Goal: Information Seeking & Learning: Get advice/opinions

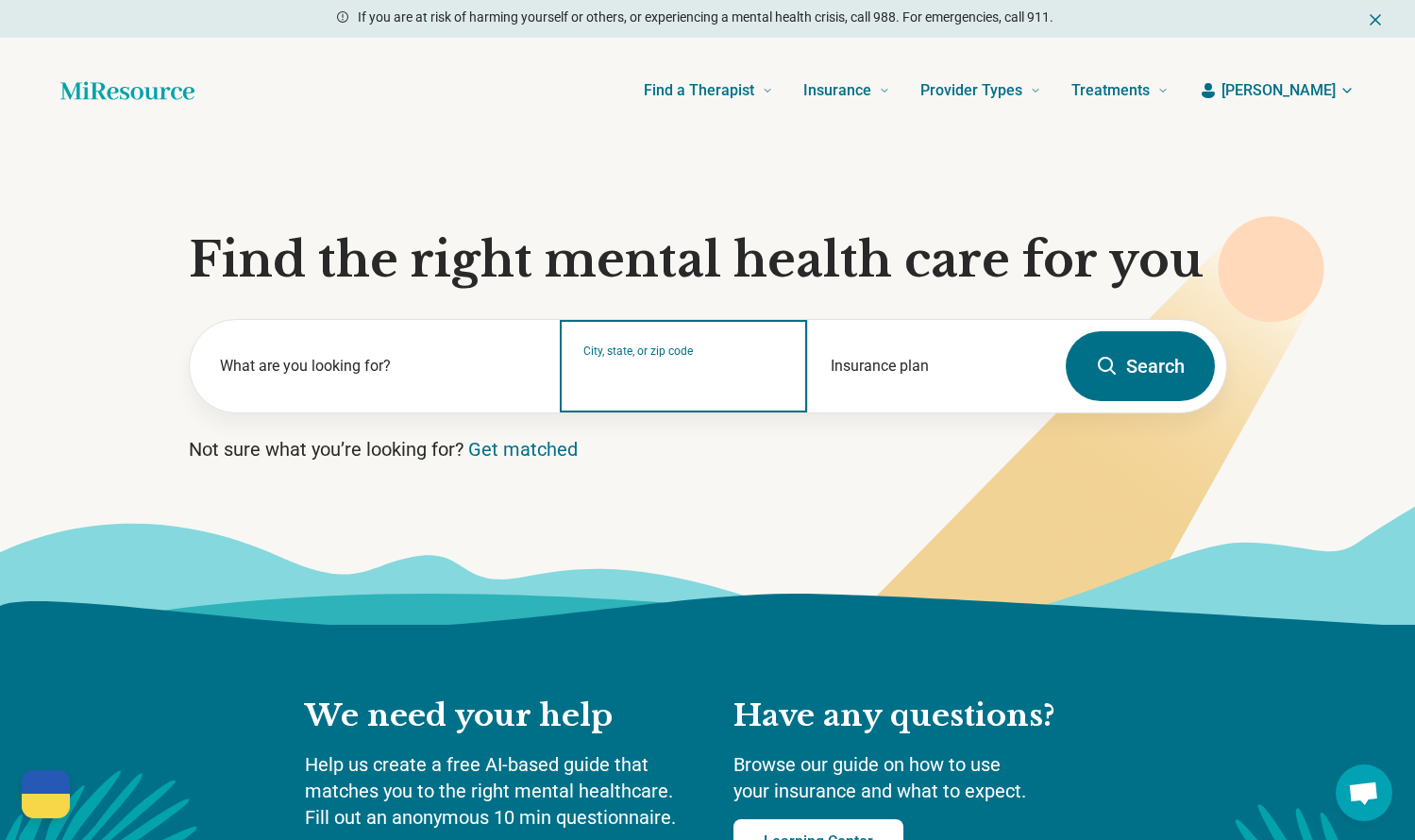
click at [642, 378] on input "City, state, or zip code" at bounding box center [684, 378] width 201 height 23
click at [689, 379] on input "******" at bounding box center [684, 378] width 201 height 23
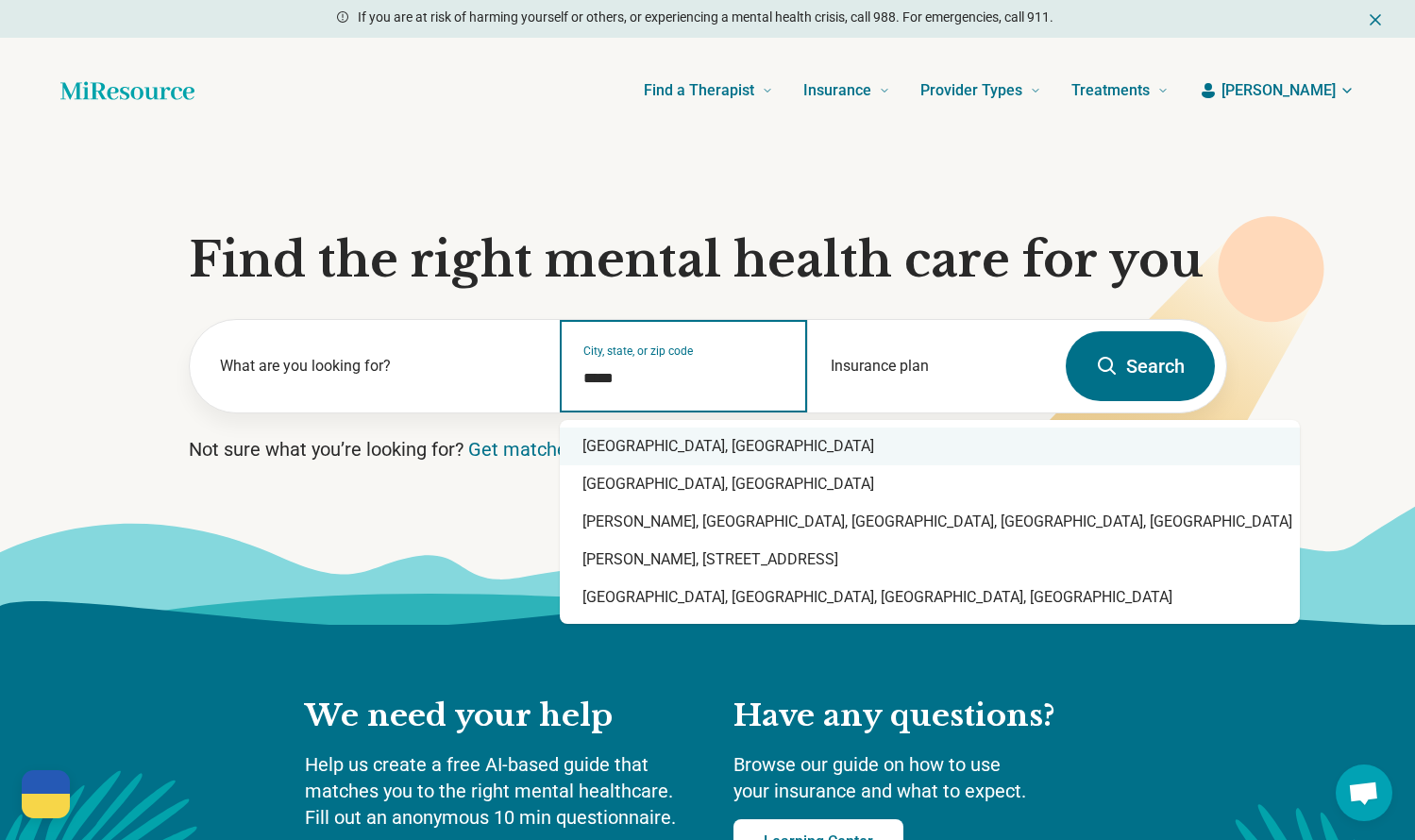
click at [628, 452] on div "Durham, NC" at bounding box center [931, 446] width 740 height 37
type input "**********"
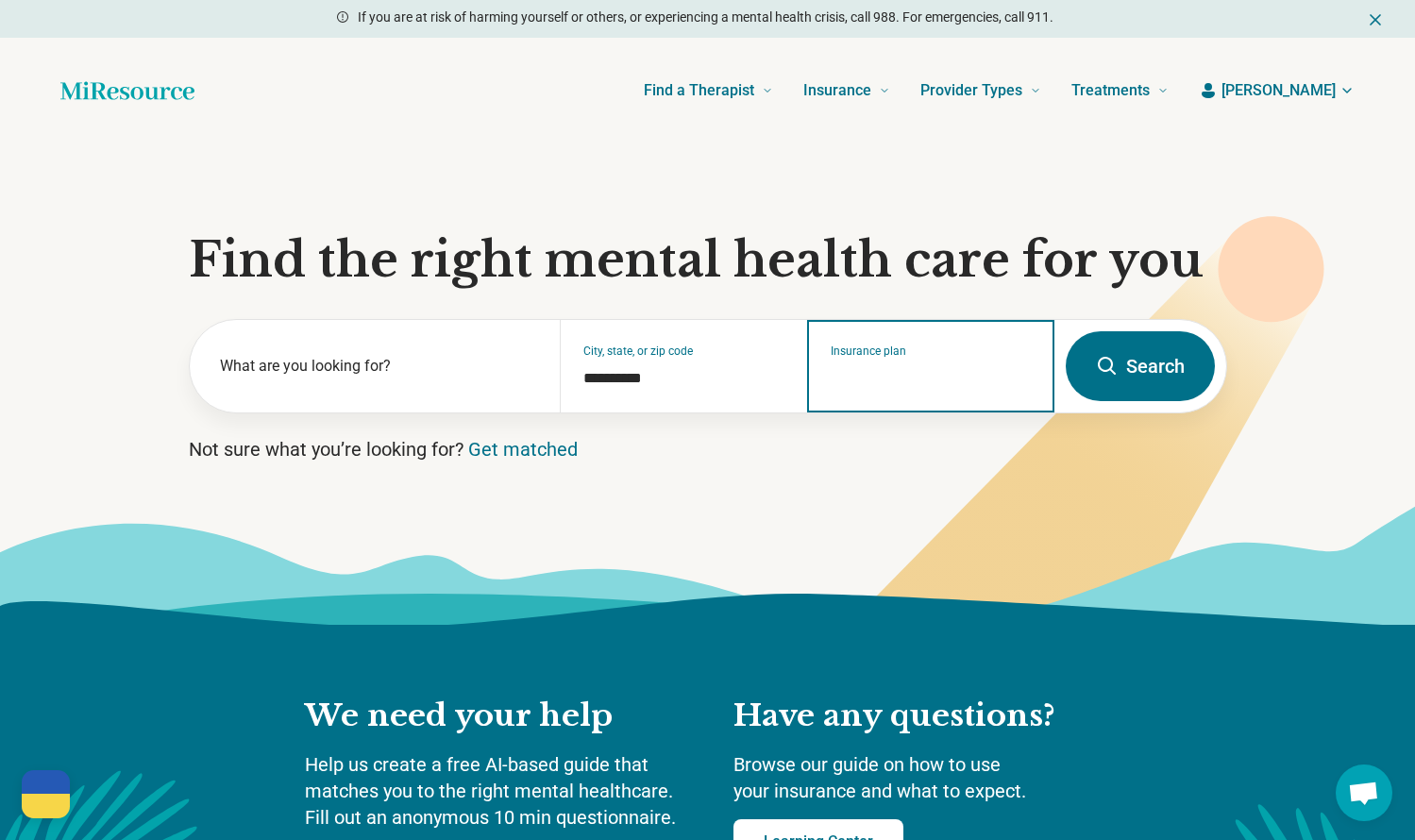
click at [916, 370] on input "Insurance plan" at bounding box center [932, 378] width 201 height 23
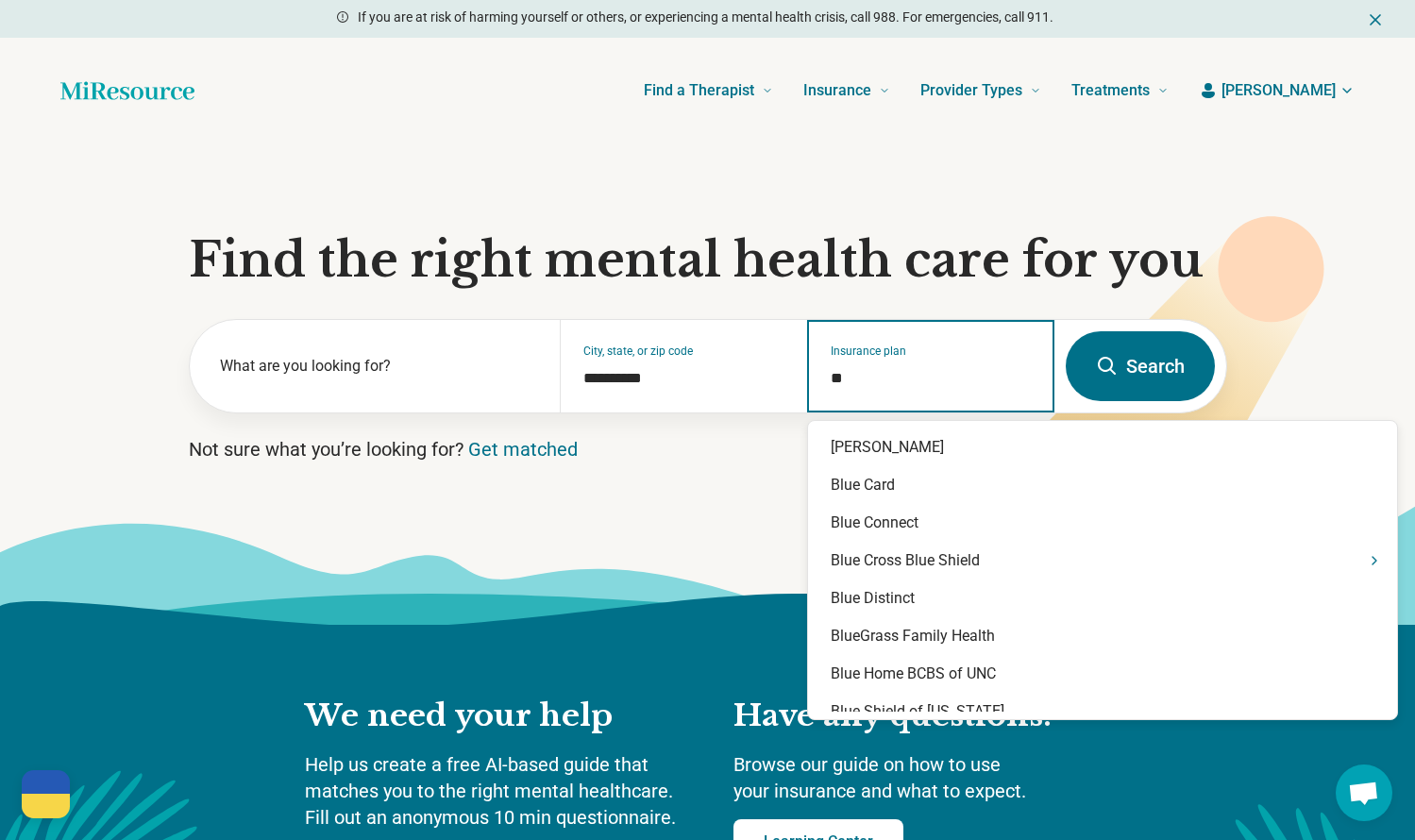
type input "***"
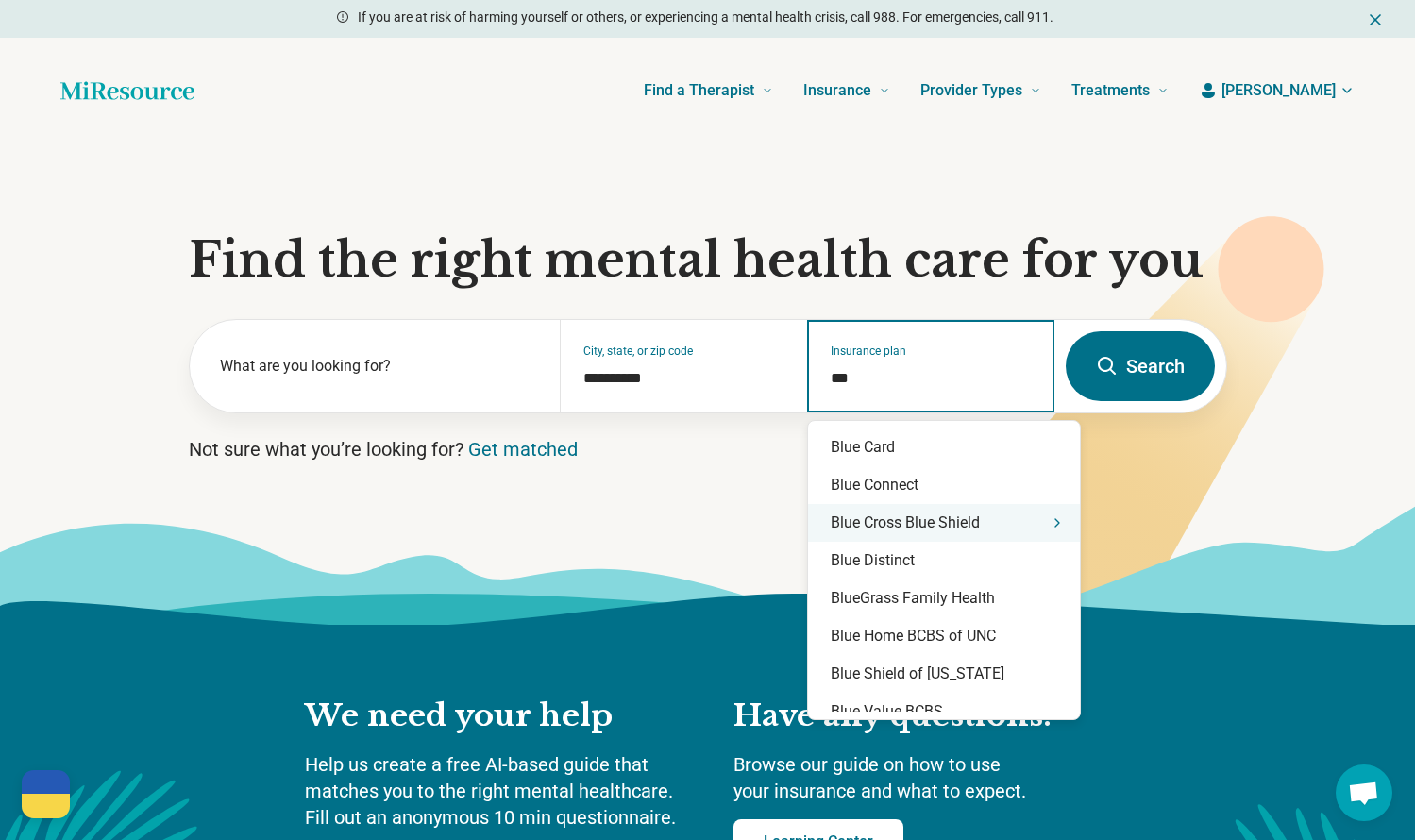
click at [929, 525] on div "Blue Cross Blue Shield" at bounding box center [944, 523] width 272 height 37
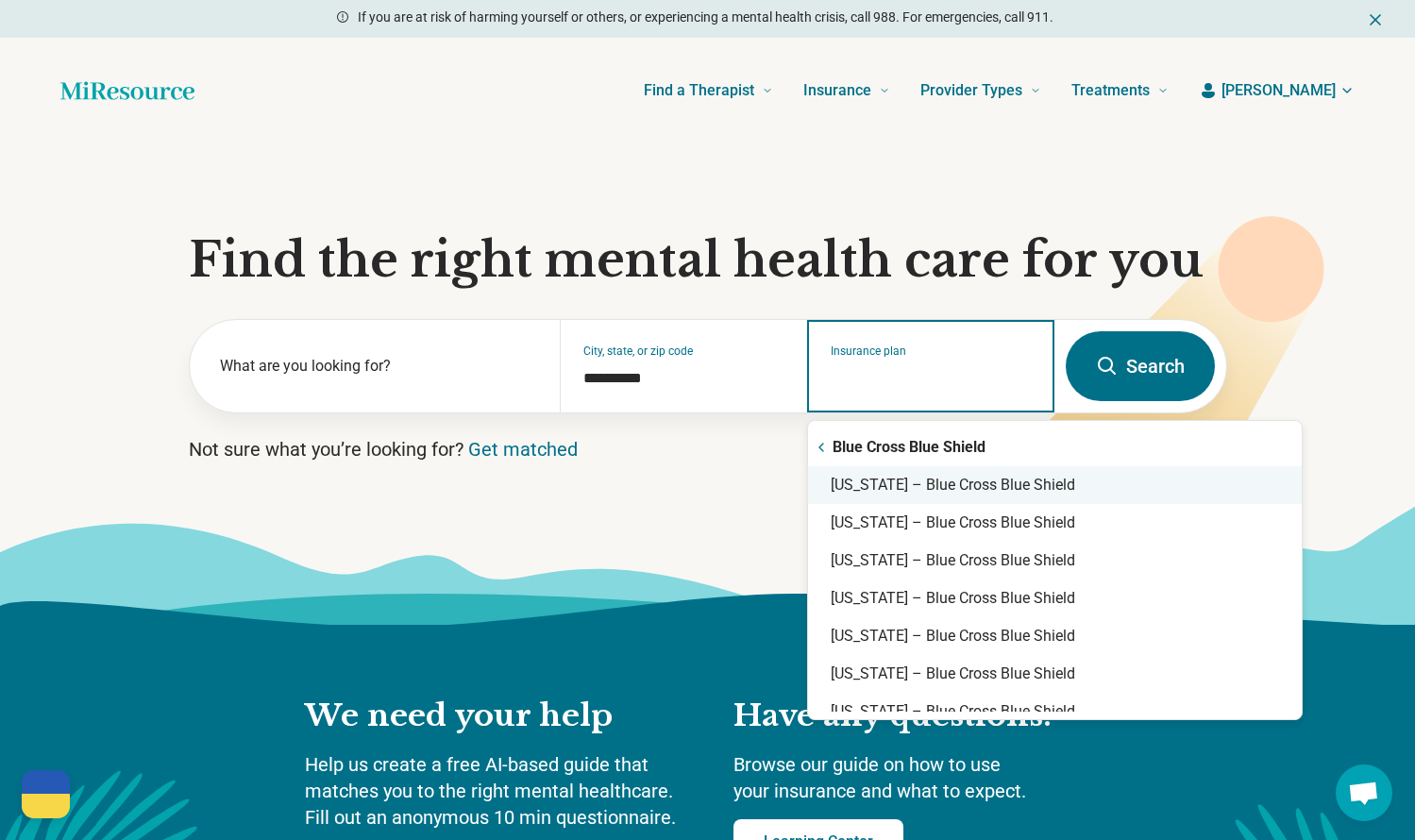
click at [971, 485] on div "North Carolina – Blue Cross Blue Shield" at bounding box center [1055, 485] width 493 height 37
type input "**********"
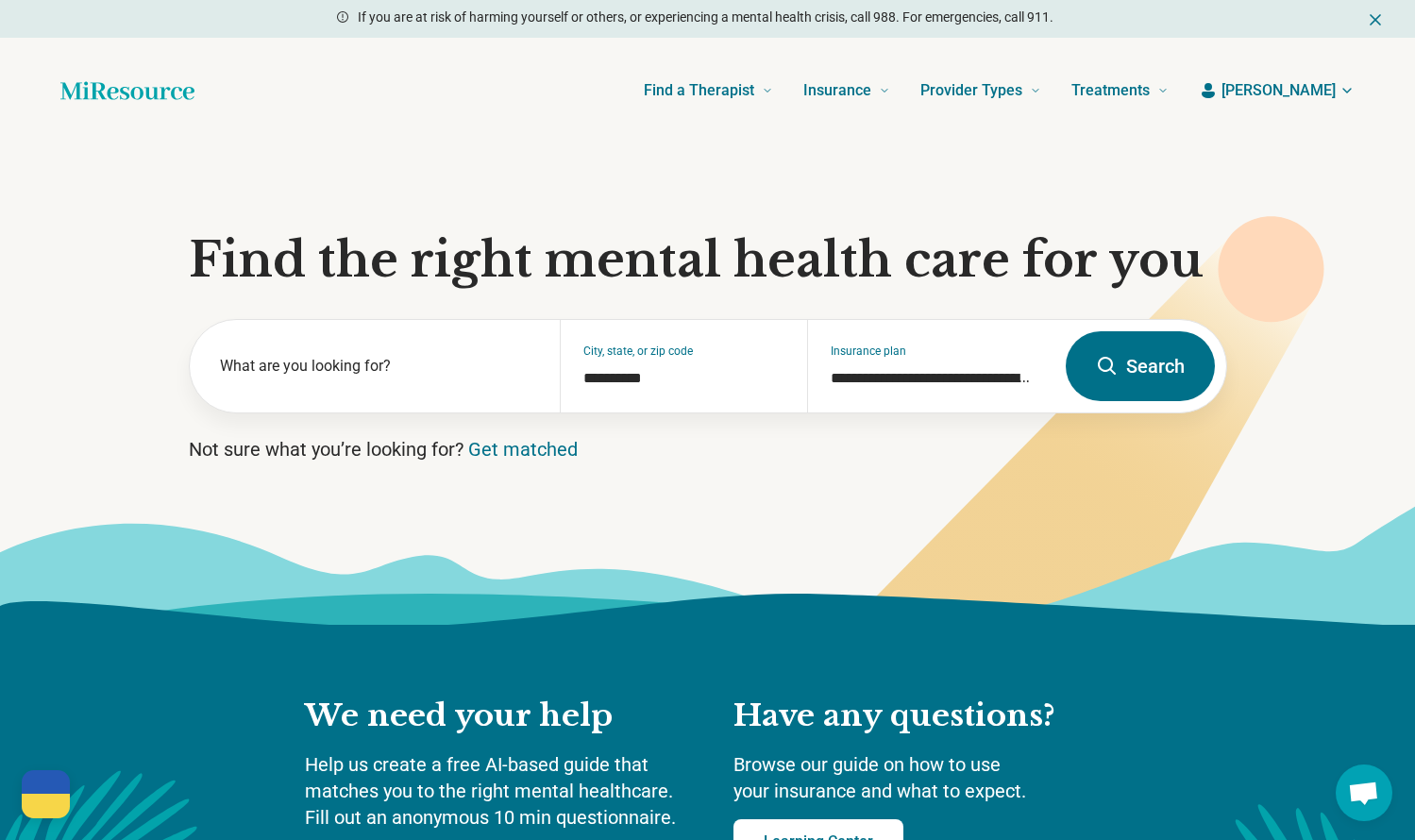
click at [1108, 370] on icon at bounding box center [1107, 366] width 23 height 23
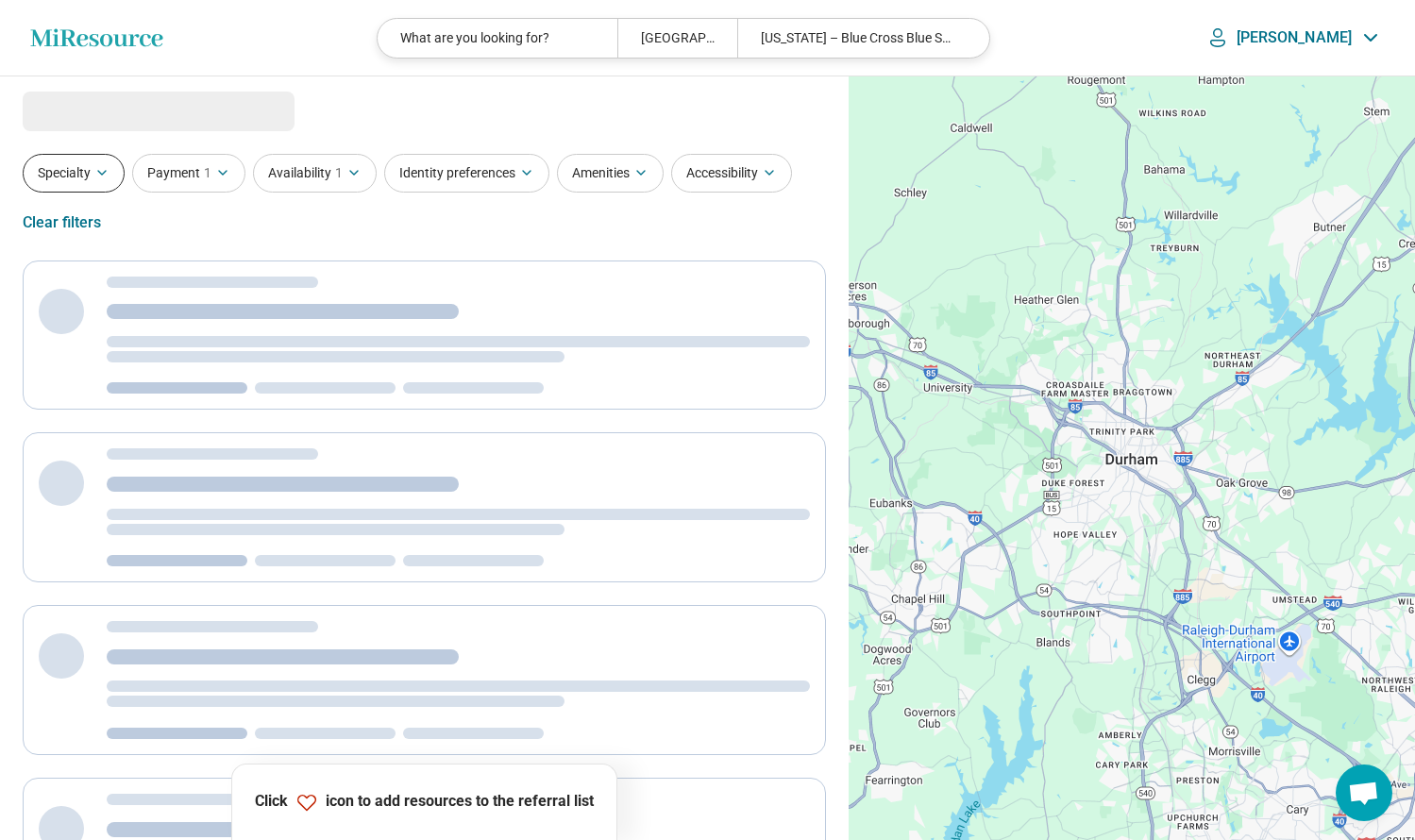
select select "***"
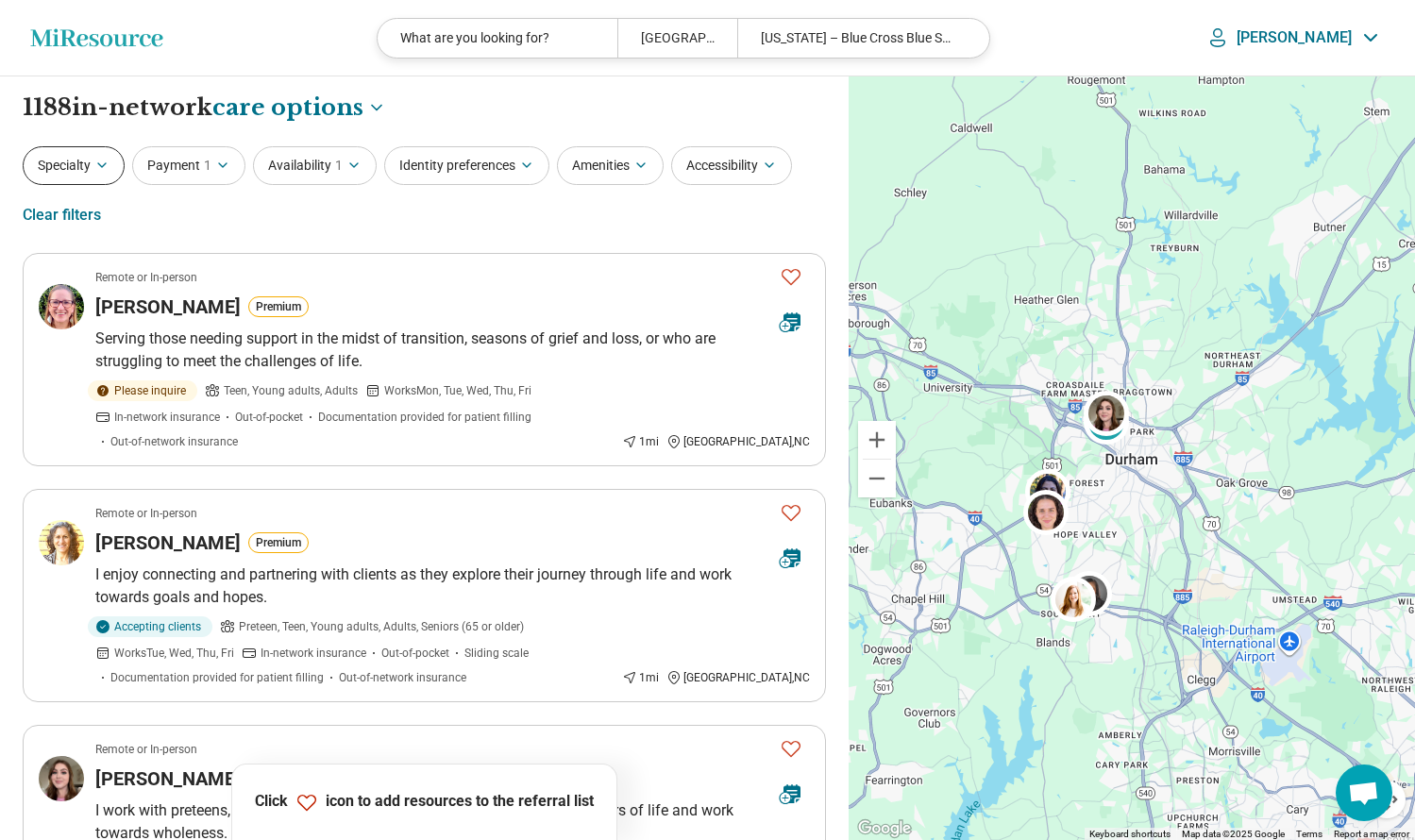
click at [104, 168] on icon "button" at bounding box center [101, 164] width 15 height 15
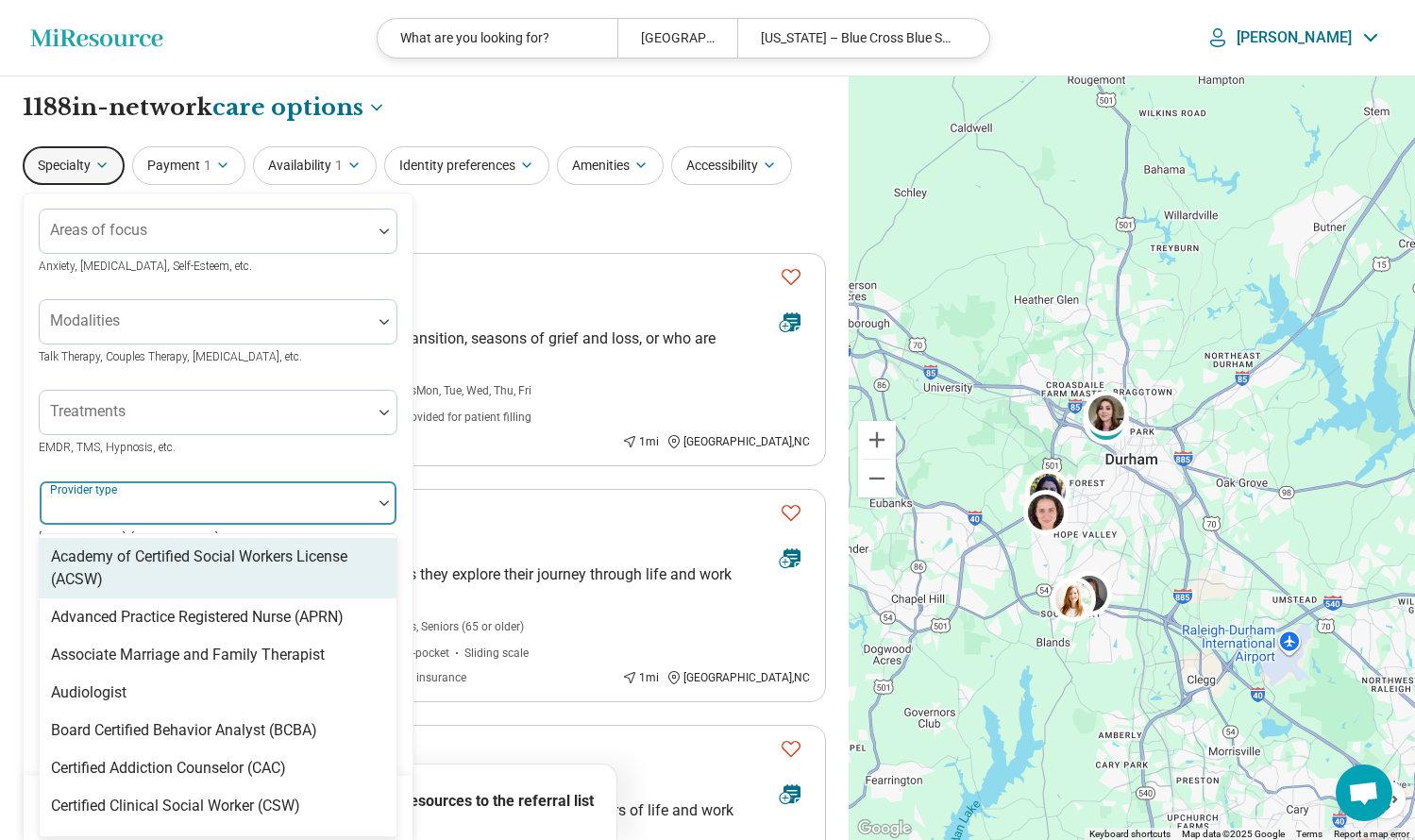
click at [169, 500] on div at bounding box center [206, 510] width 317 height 27
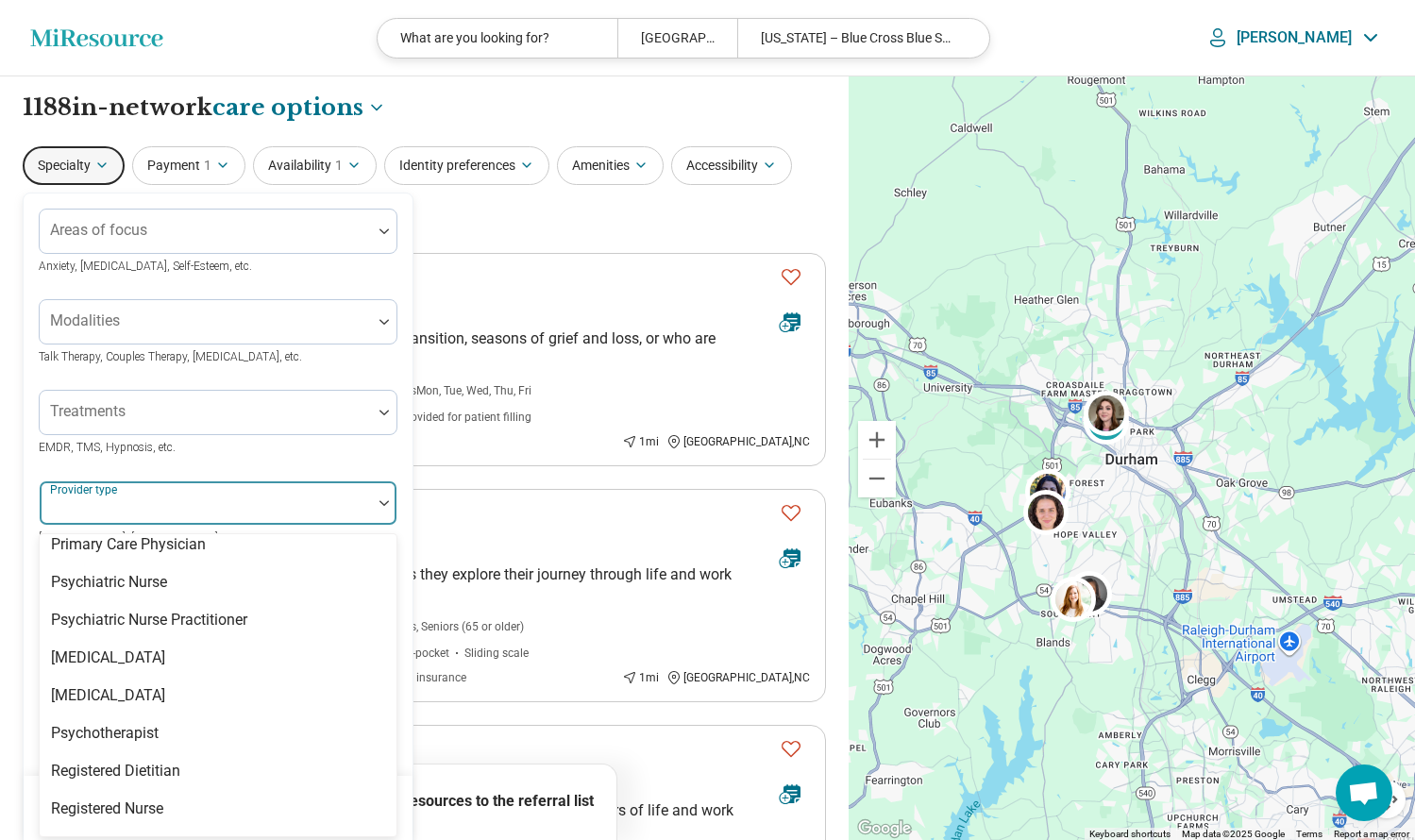
scroll to position [2452, 0]
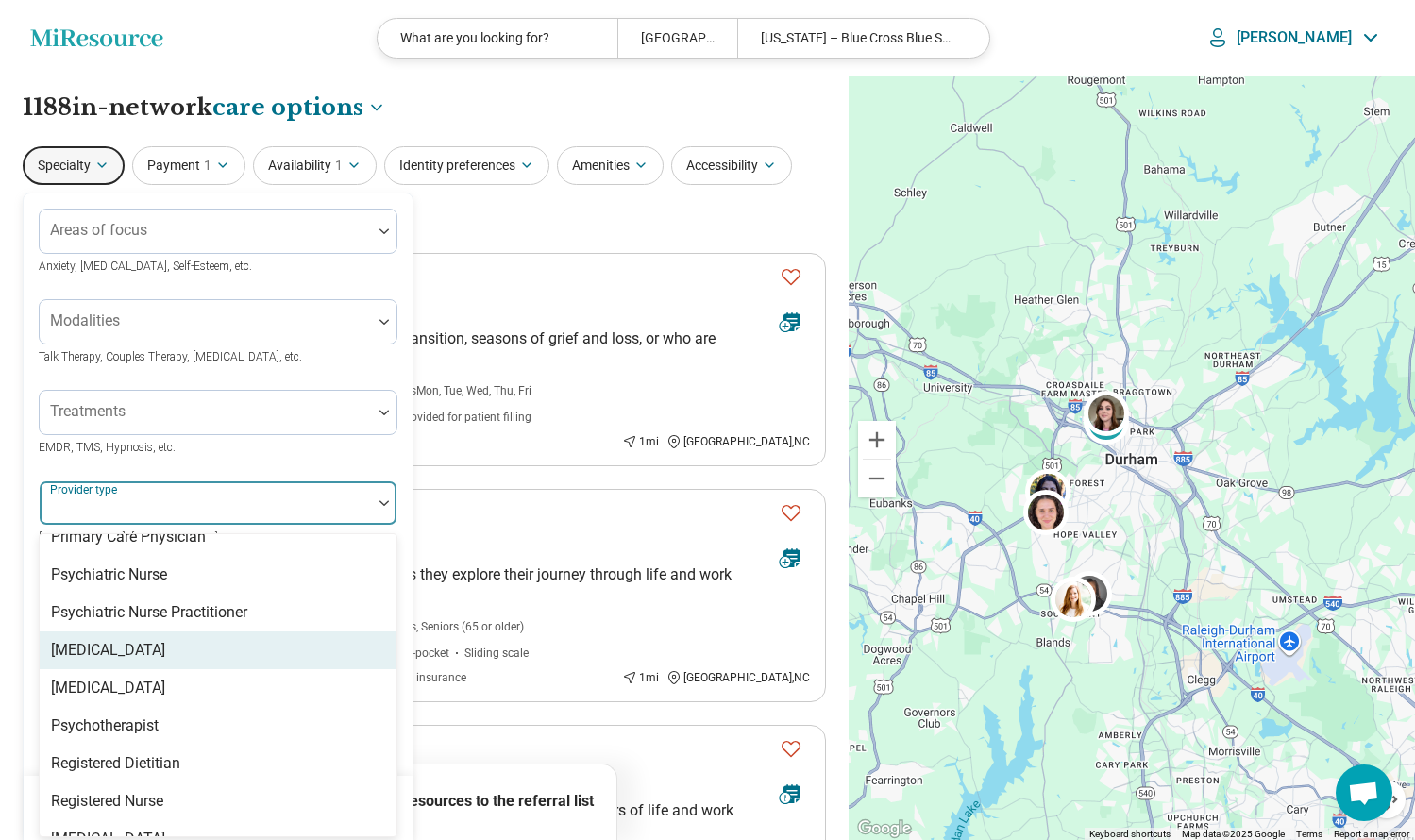
click at [123, 639] on div "[MEDICAL_DATA]" at bounding box center [108, 650] width 114 height 23
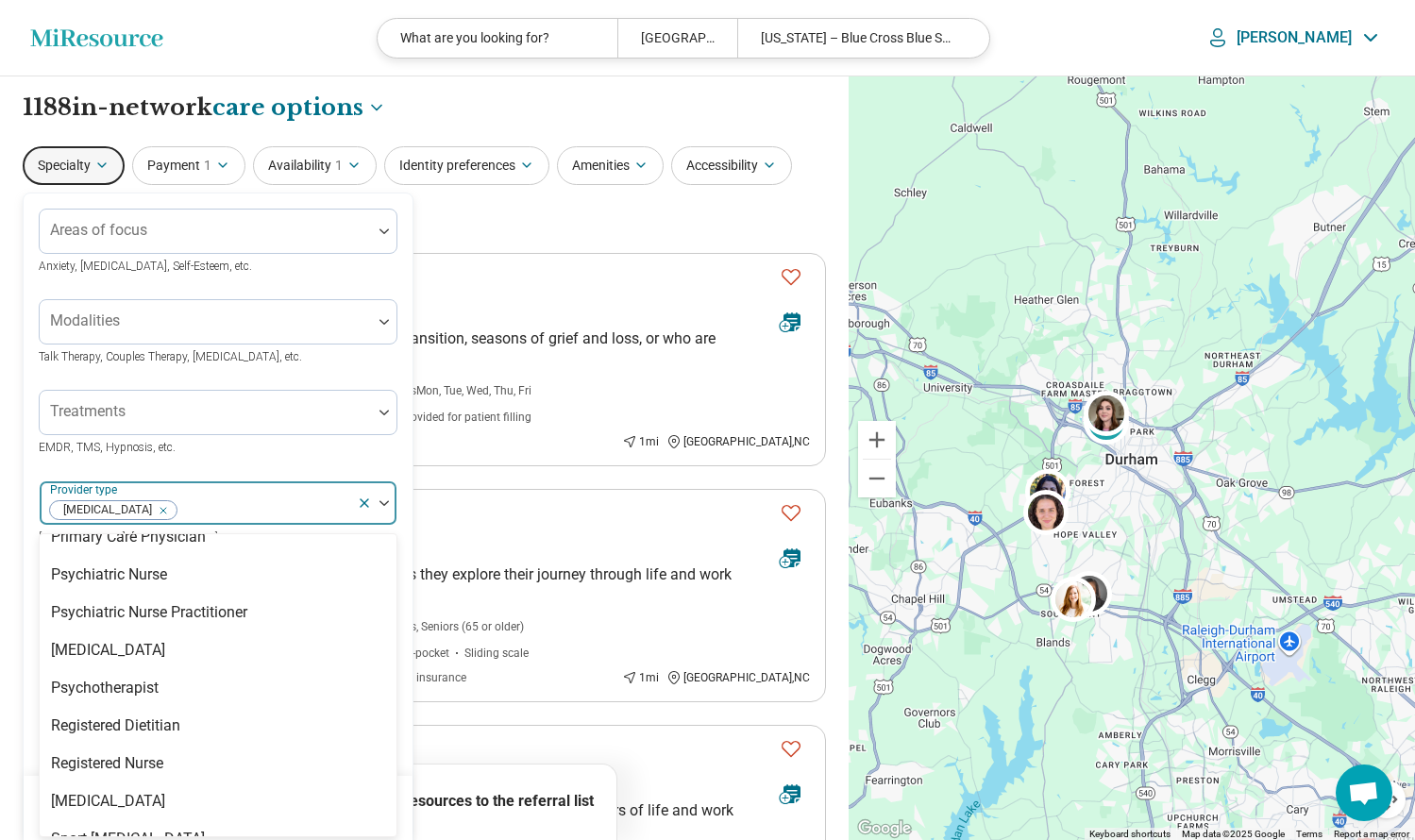
scroll to position [2432, 0]
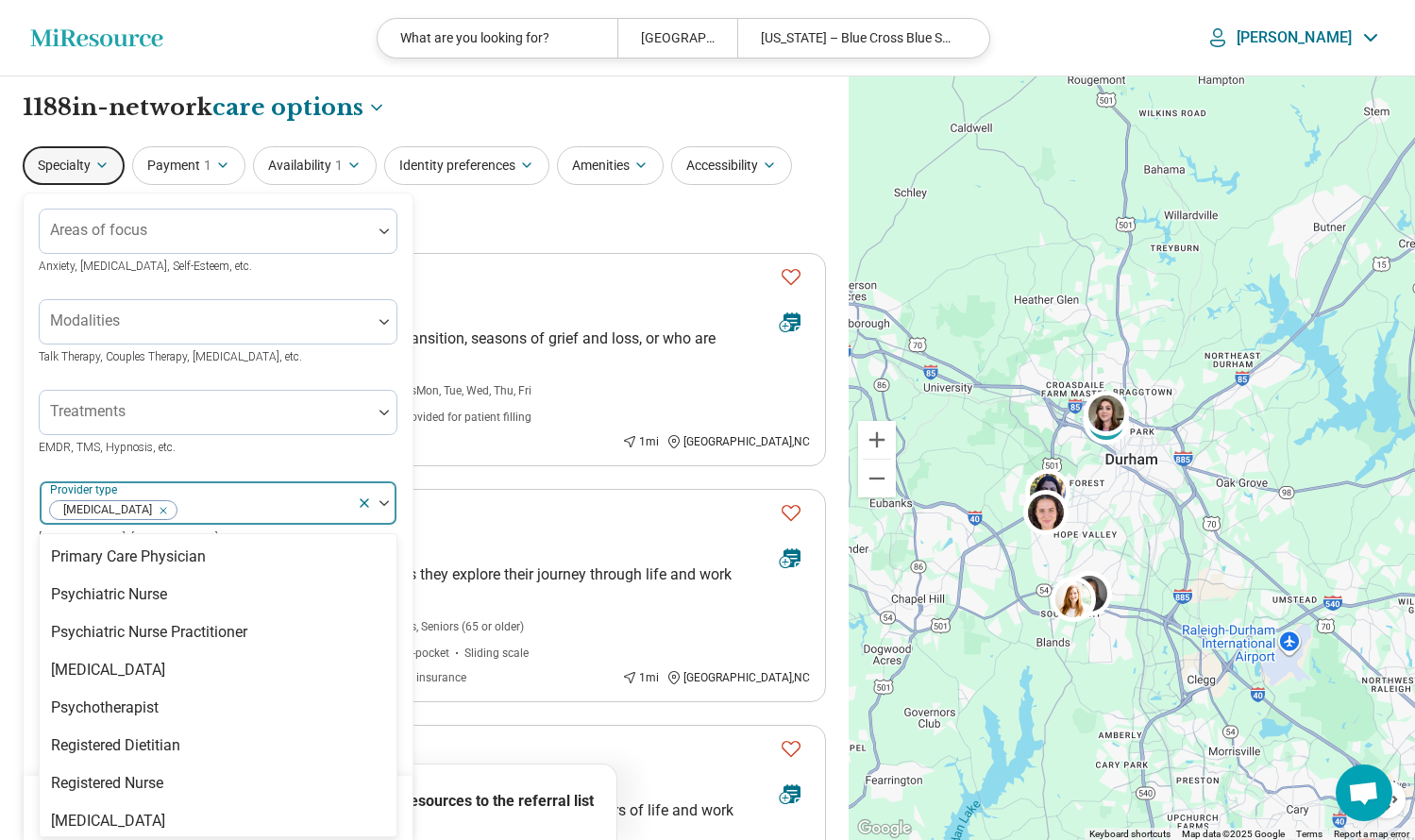
click at [365, 452] on div "Treatments EMDR, TMS, Hypnosis, etc." at bounding box center [218, 423] width 358 height 68
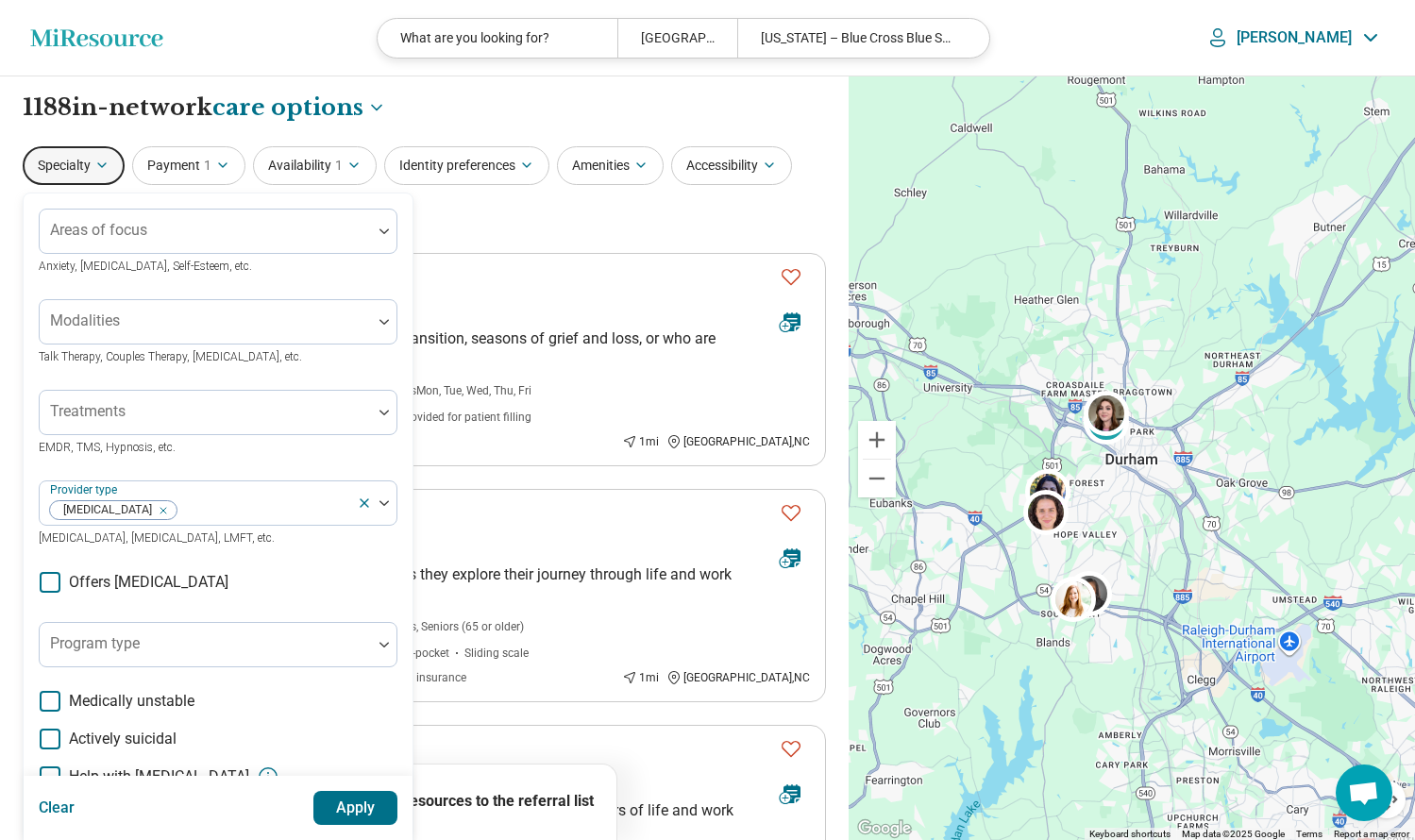
click at [355, 807] on button "Apply" at bounding box center [355, 808] width 85 height 34
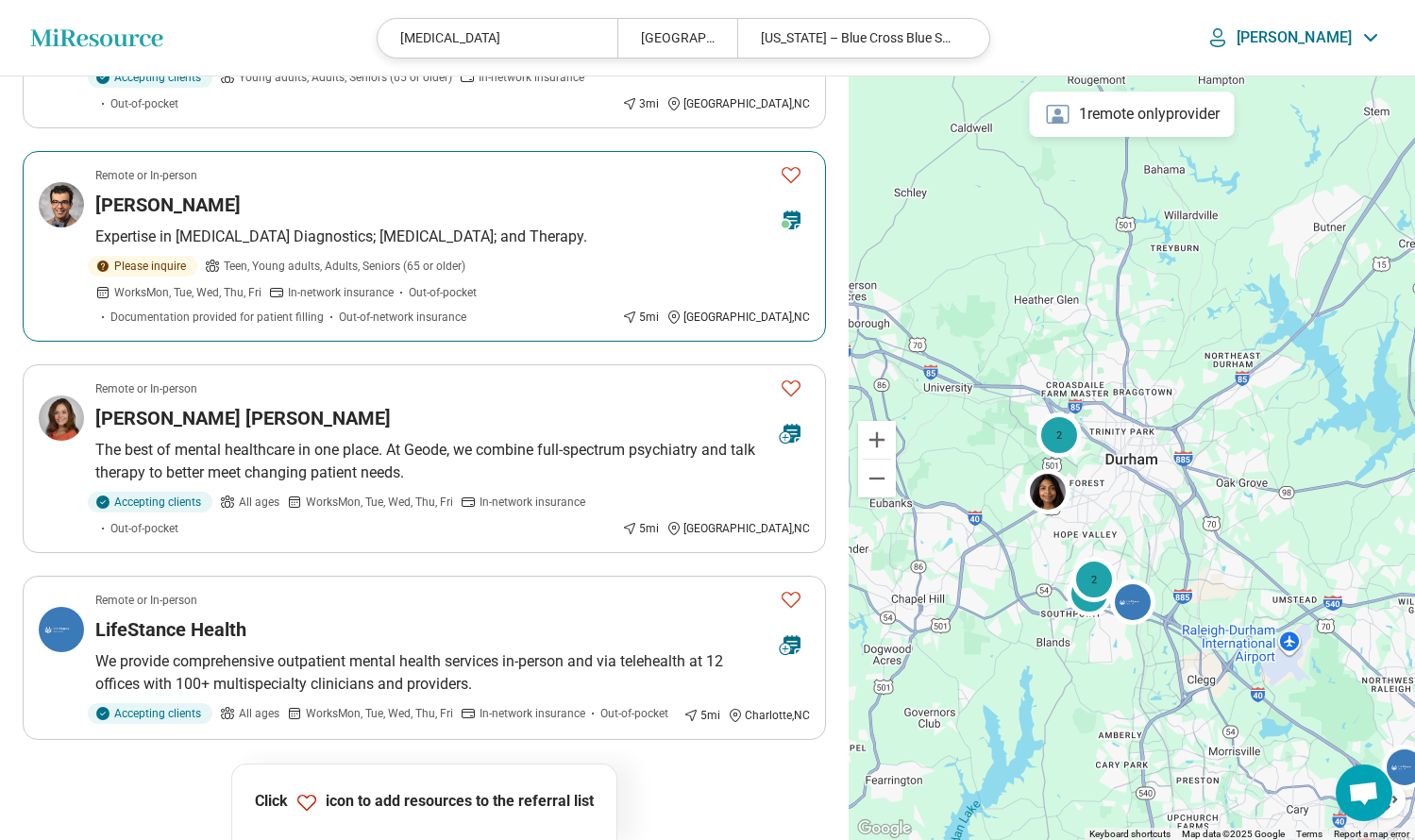
scroll to position [1639, 0]
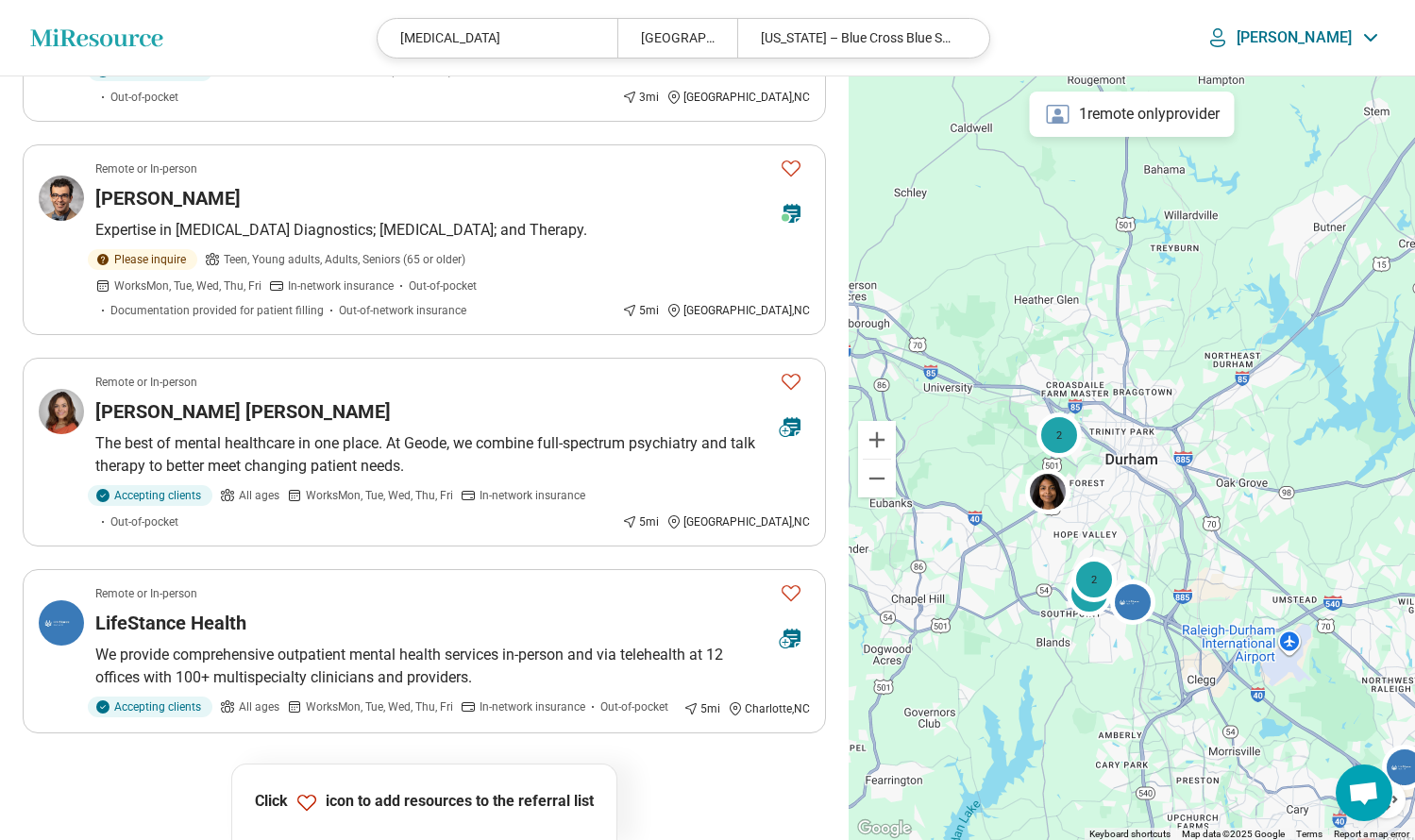
click at [401, 771] on button "2" at bounding box center [402, 786] width 31 height 31
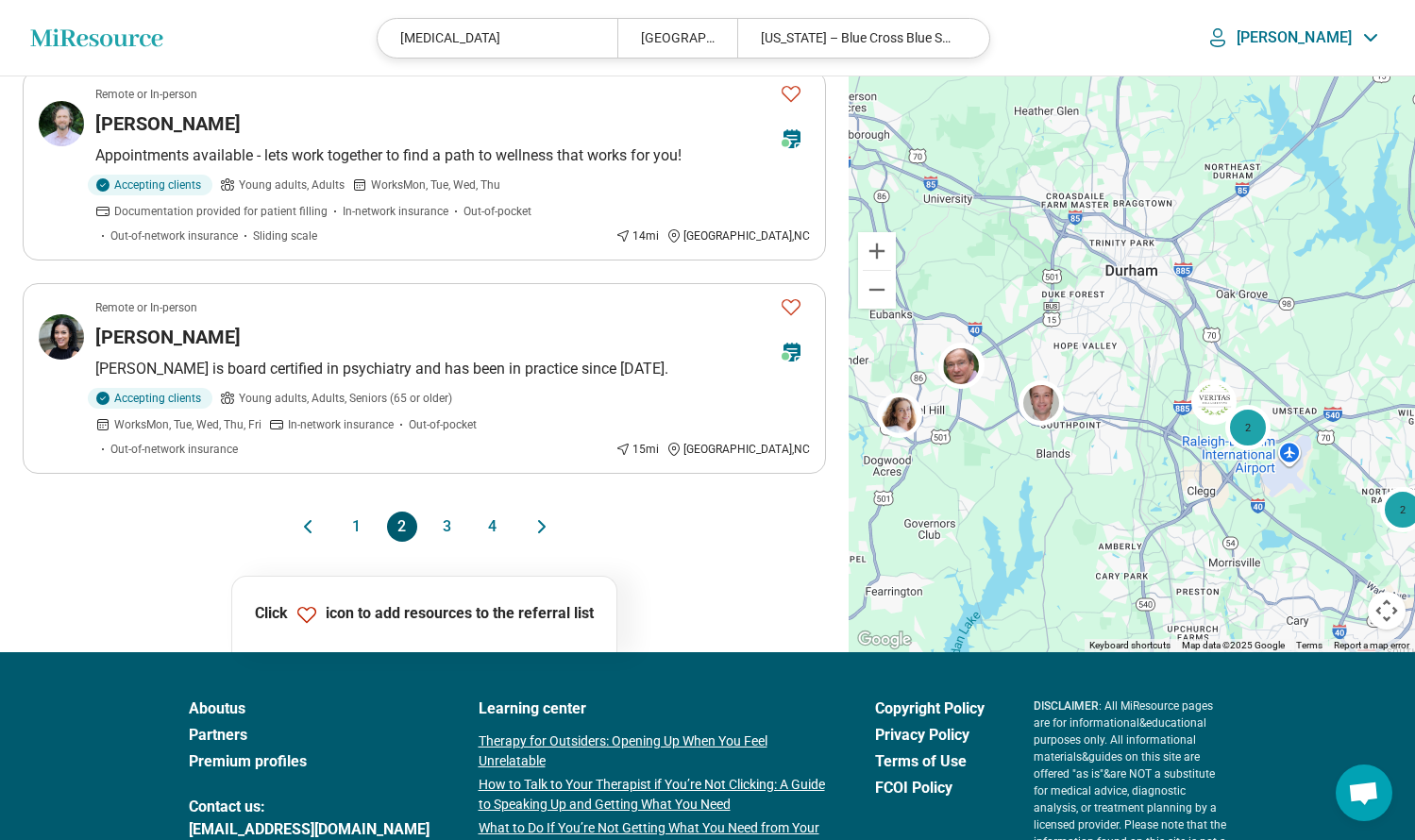
scroll to position [1811, 0]
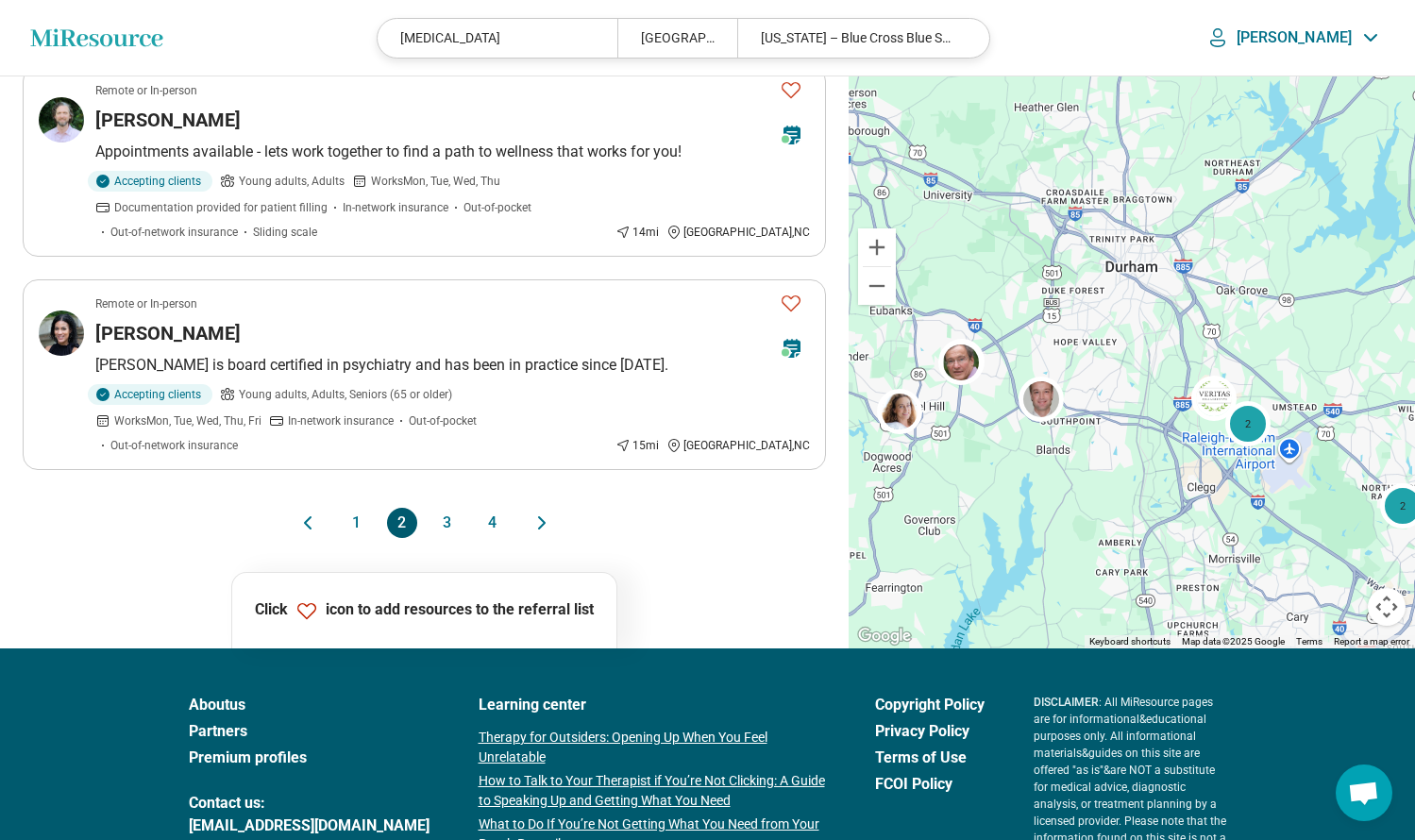
click at [447, 508] on button "3" at bounding box center [447, 523] width 31 height 31
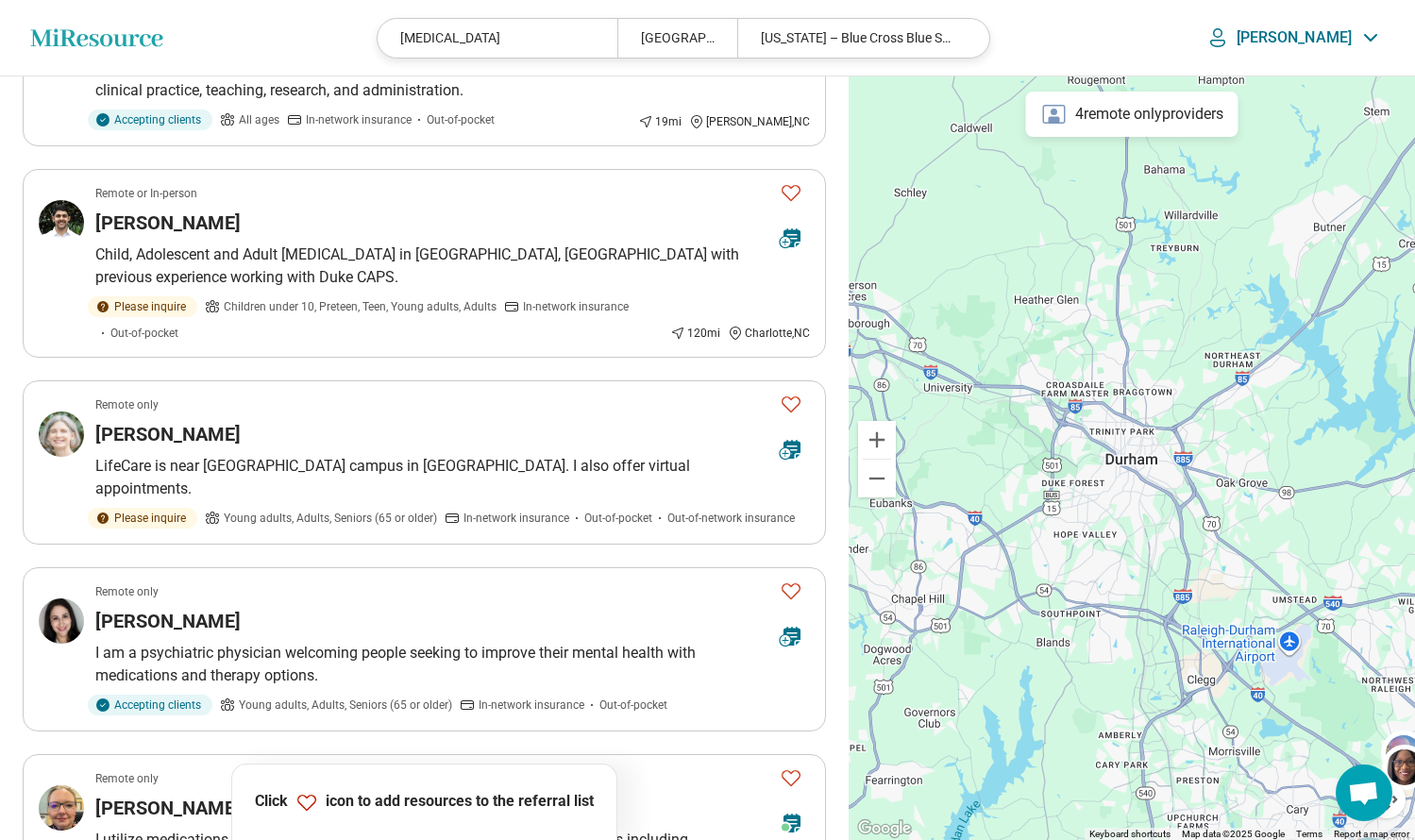
scroll to position [1119, 0]
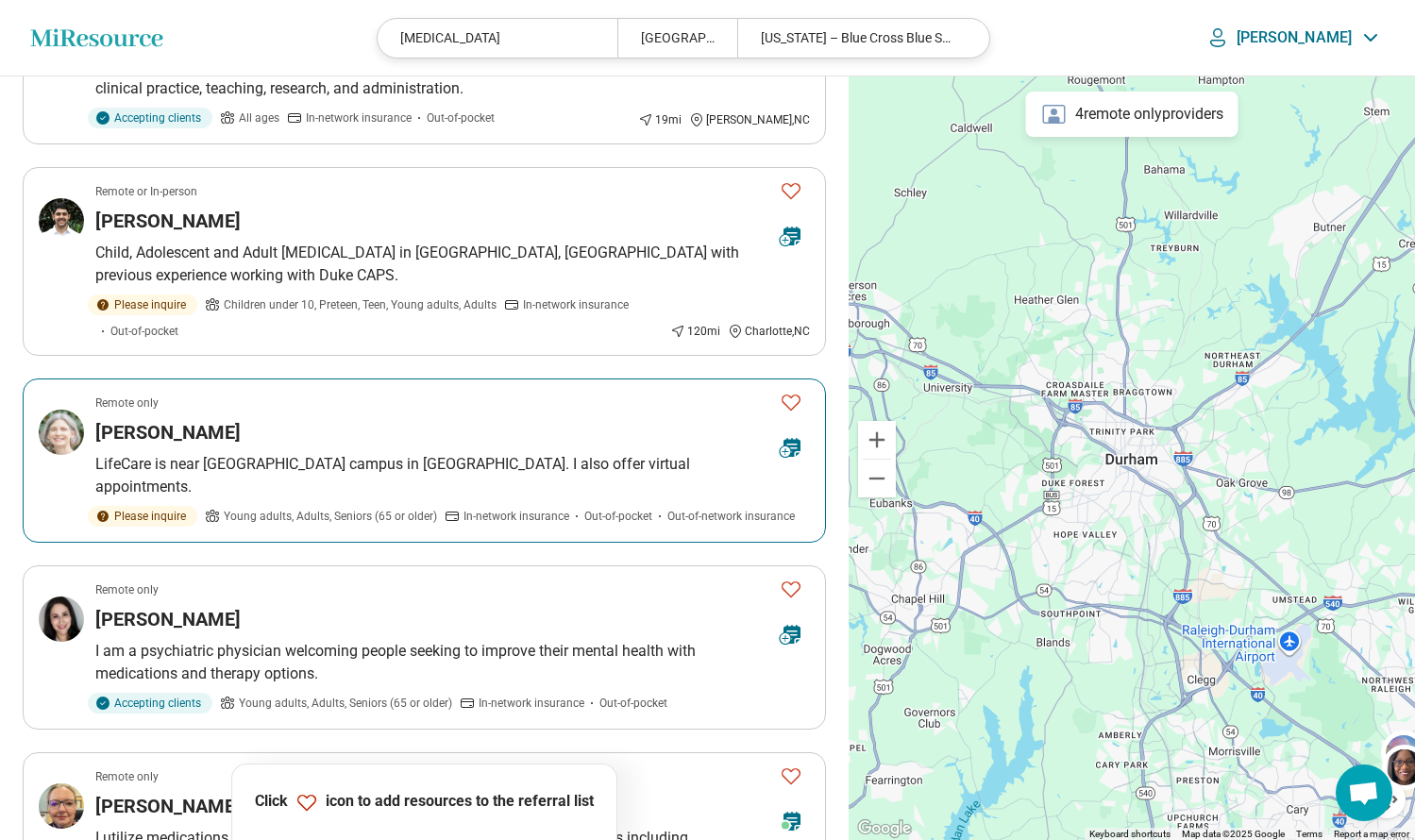
click at [367, 420] on div "Carolyn Ballantine" at bounding box center [430, 432] width 670 height 27
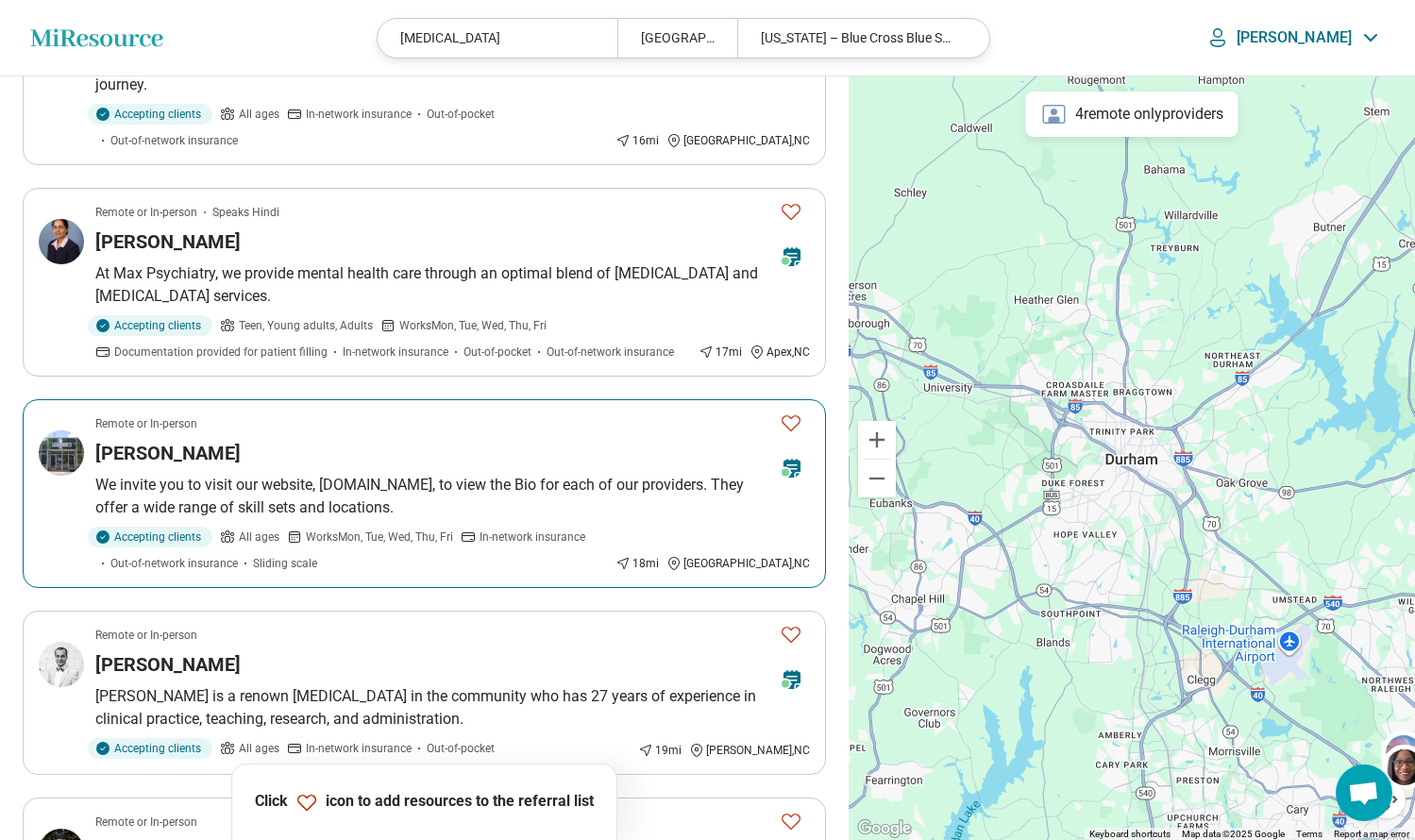
scroll to position [484, 0]
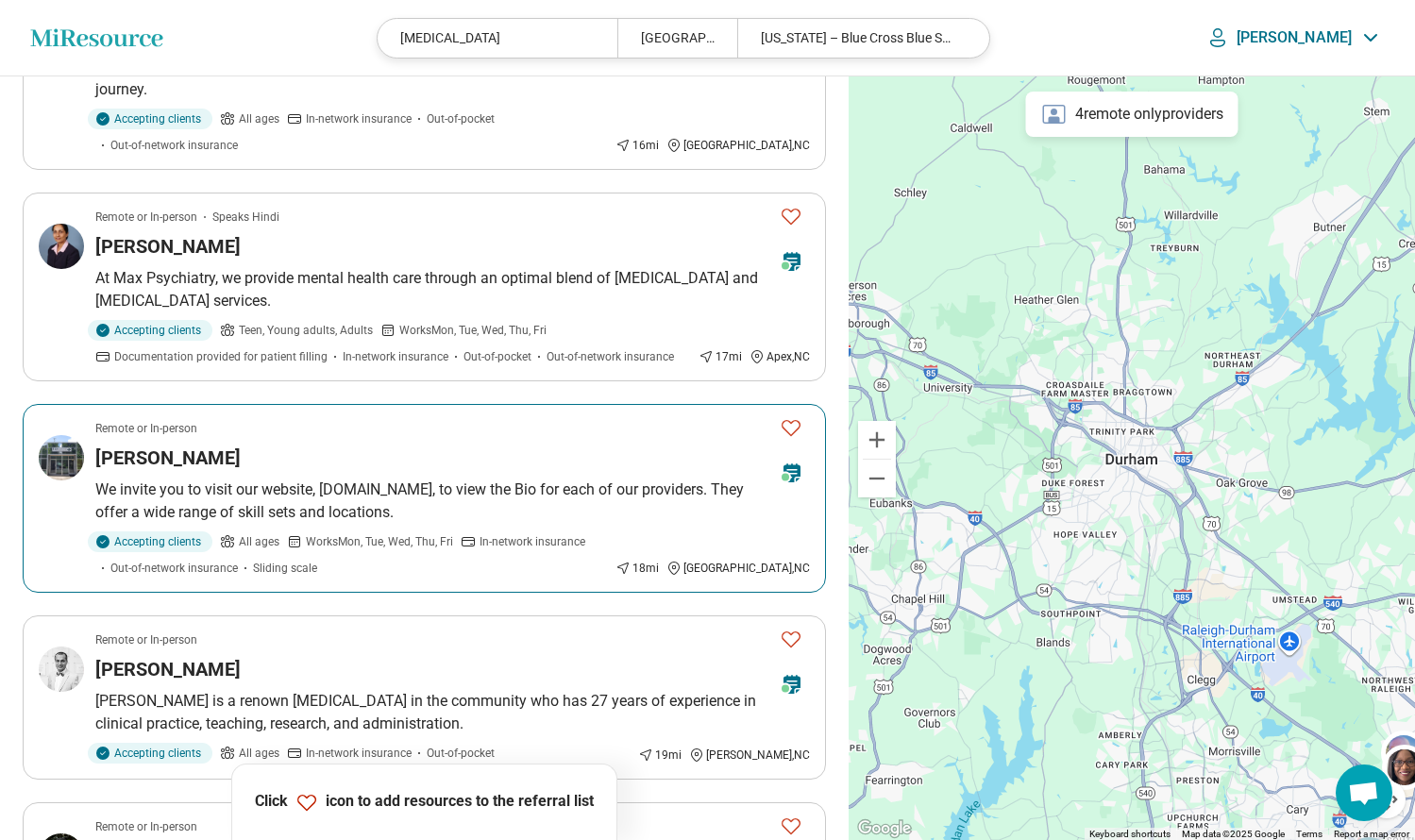
click at [302, 445] on div "William Venable" at bounding box center [430, 458] width 670 height 27
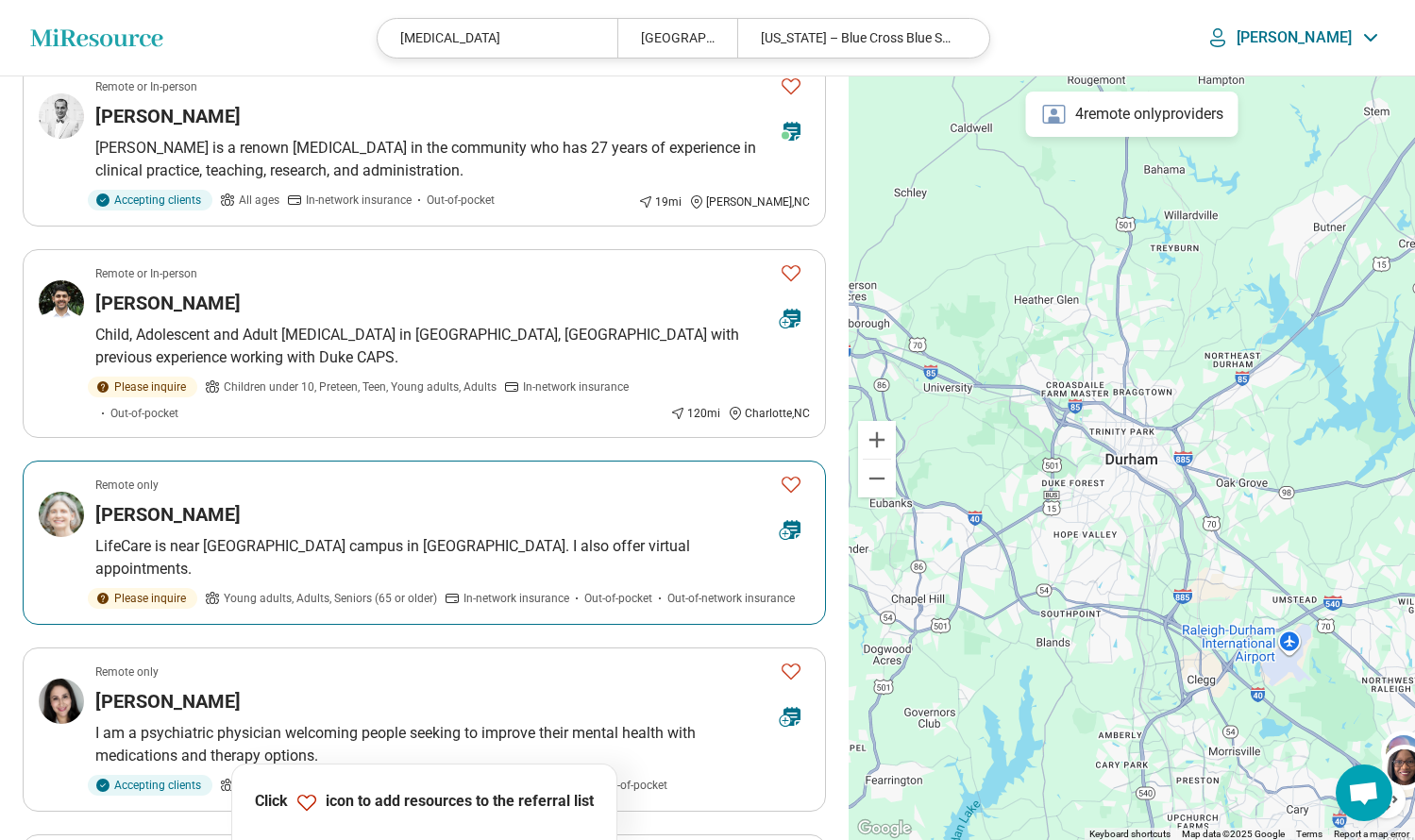
scroll to position [1039, 0]
click at [150, 475] on p "Remote only" at bounding box center [127, 483] width 63 height 17
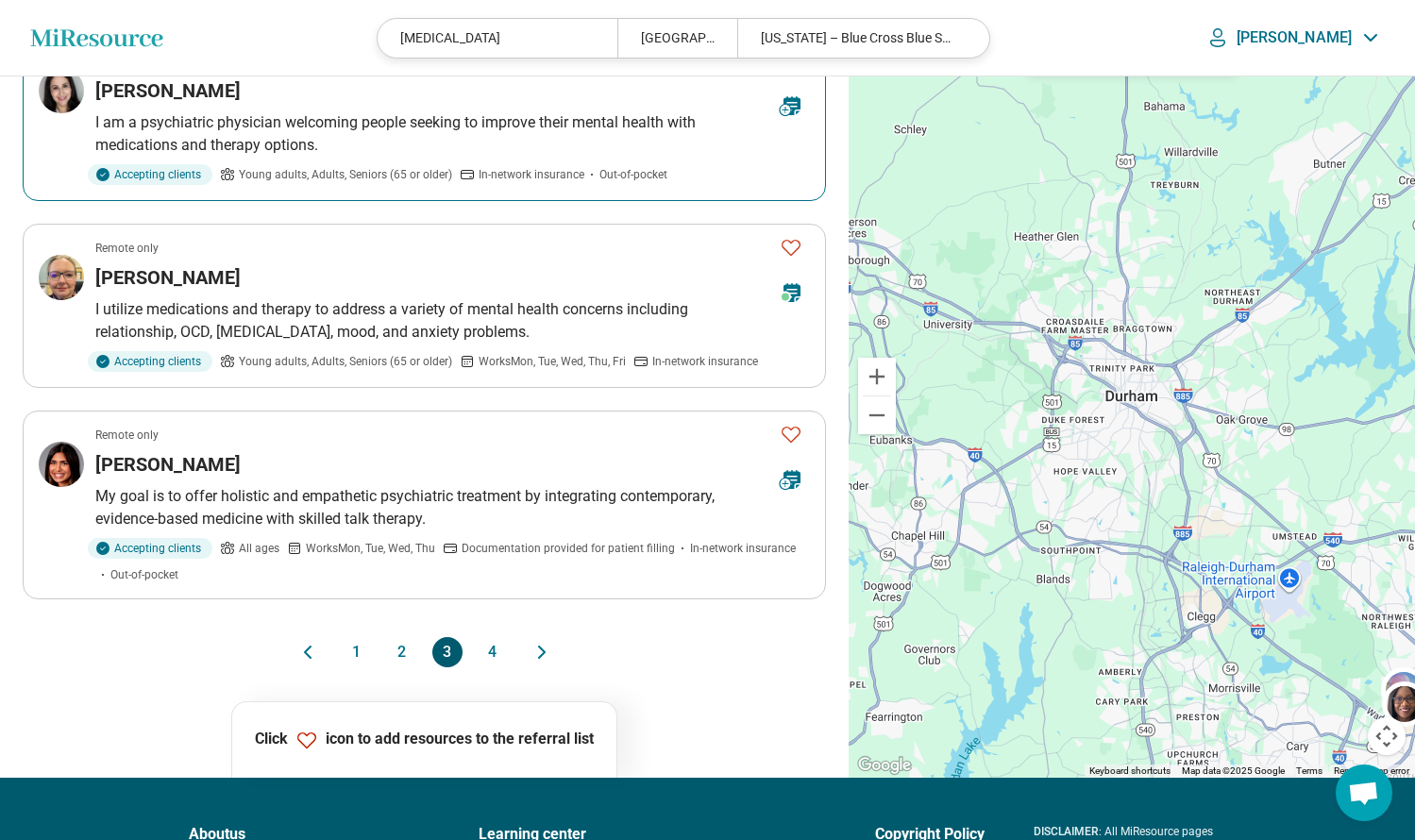
scroll to position [1648, 0]
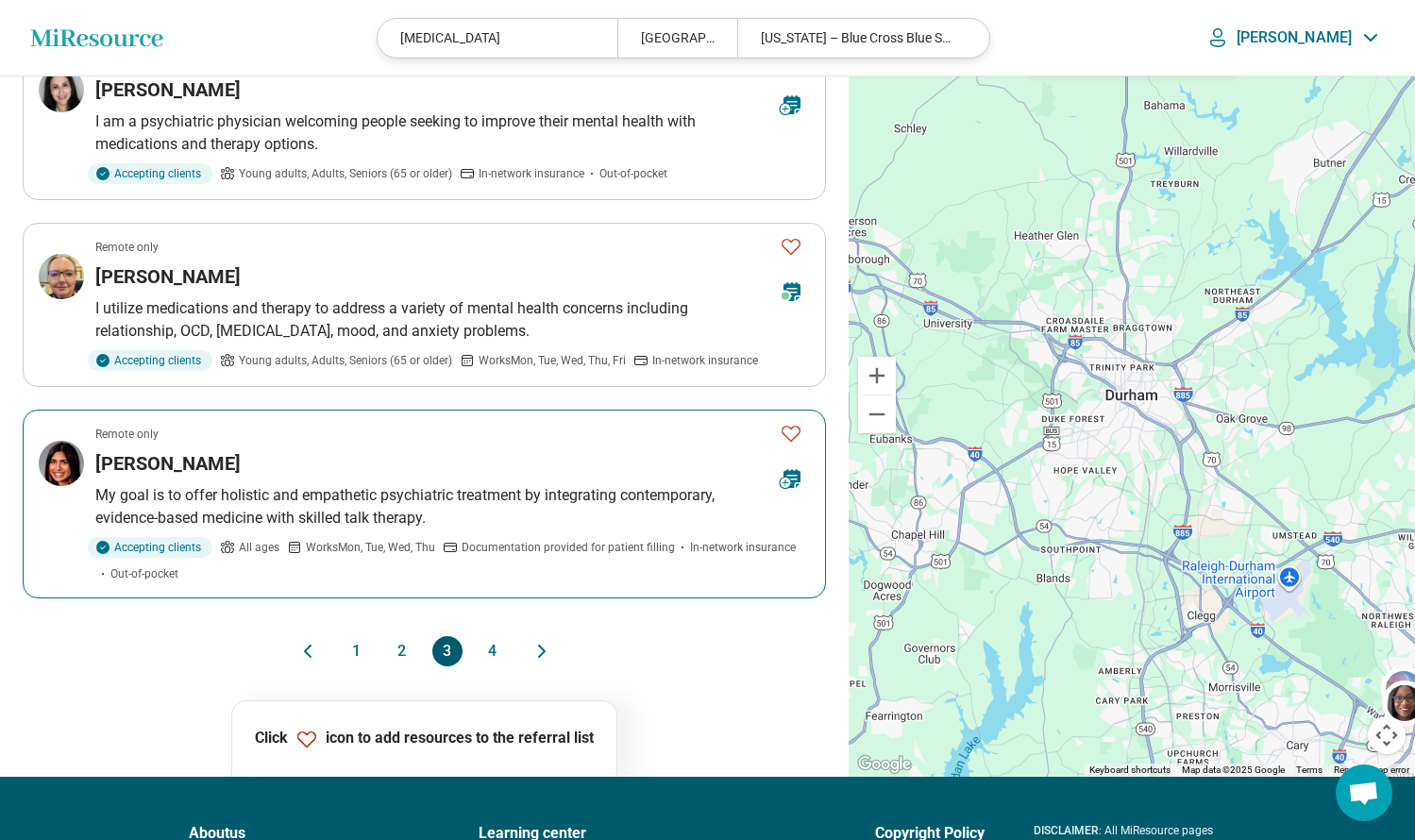
click at [285, 450] on div "Sima Patel" at bounding box center [430, 463] width 670 height 27
click at [491, 636] on button "4" at bounding box center [492, 651] width 31 height 31
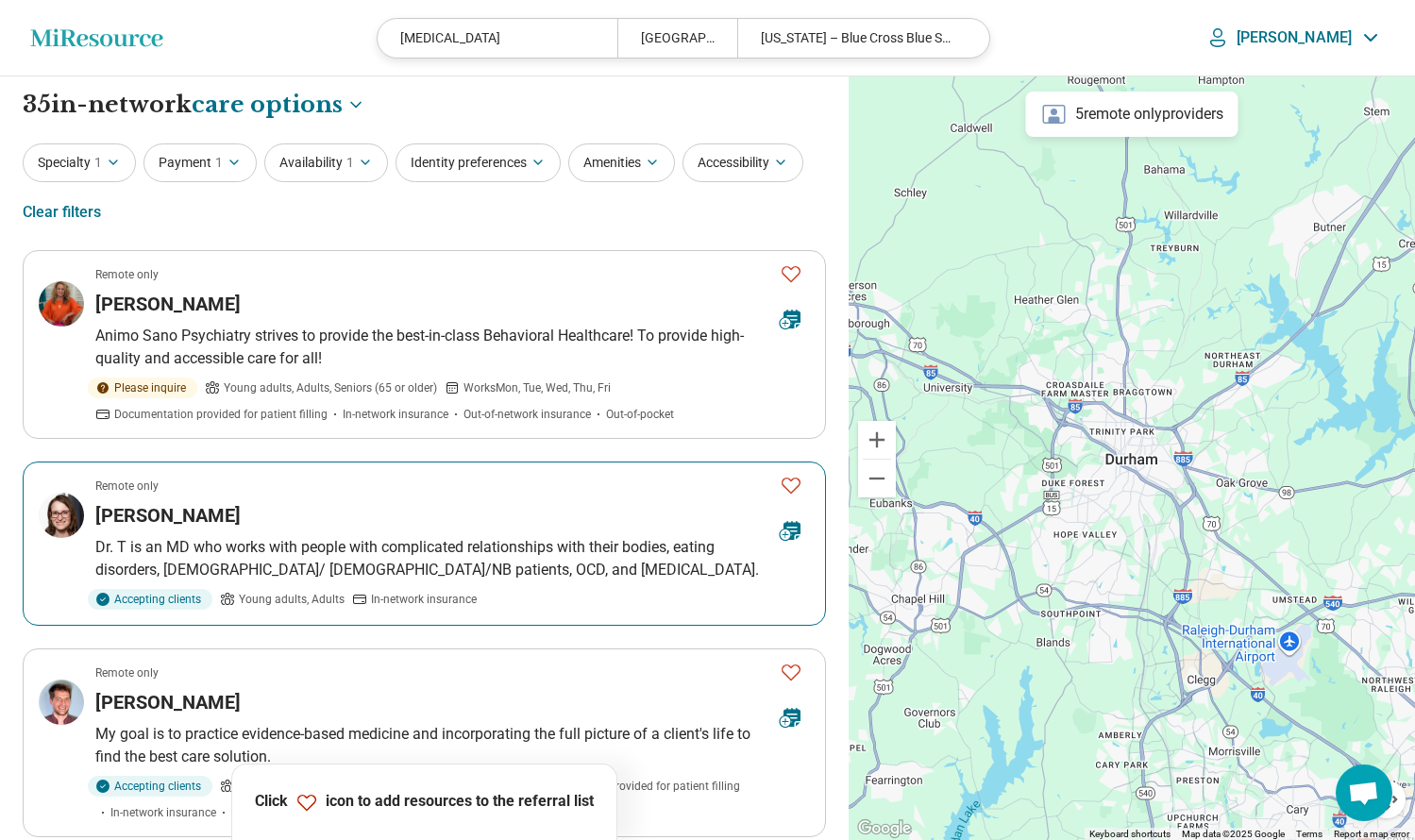
scroll to position [0, 0]
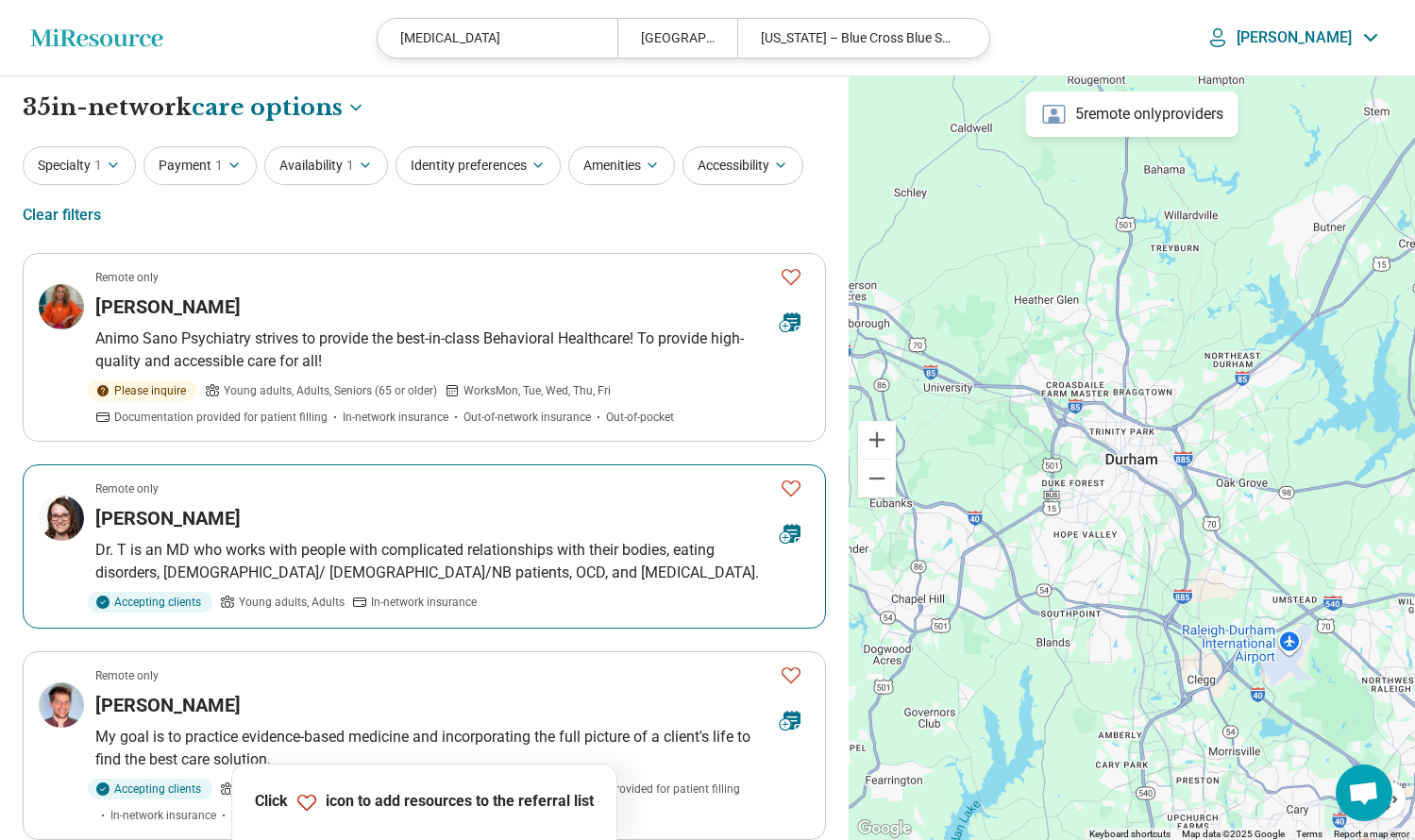
click at [276, 519] on div "Caitlin Tillberg" at bounding box center [430, 518] width 670 height 27
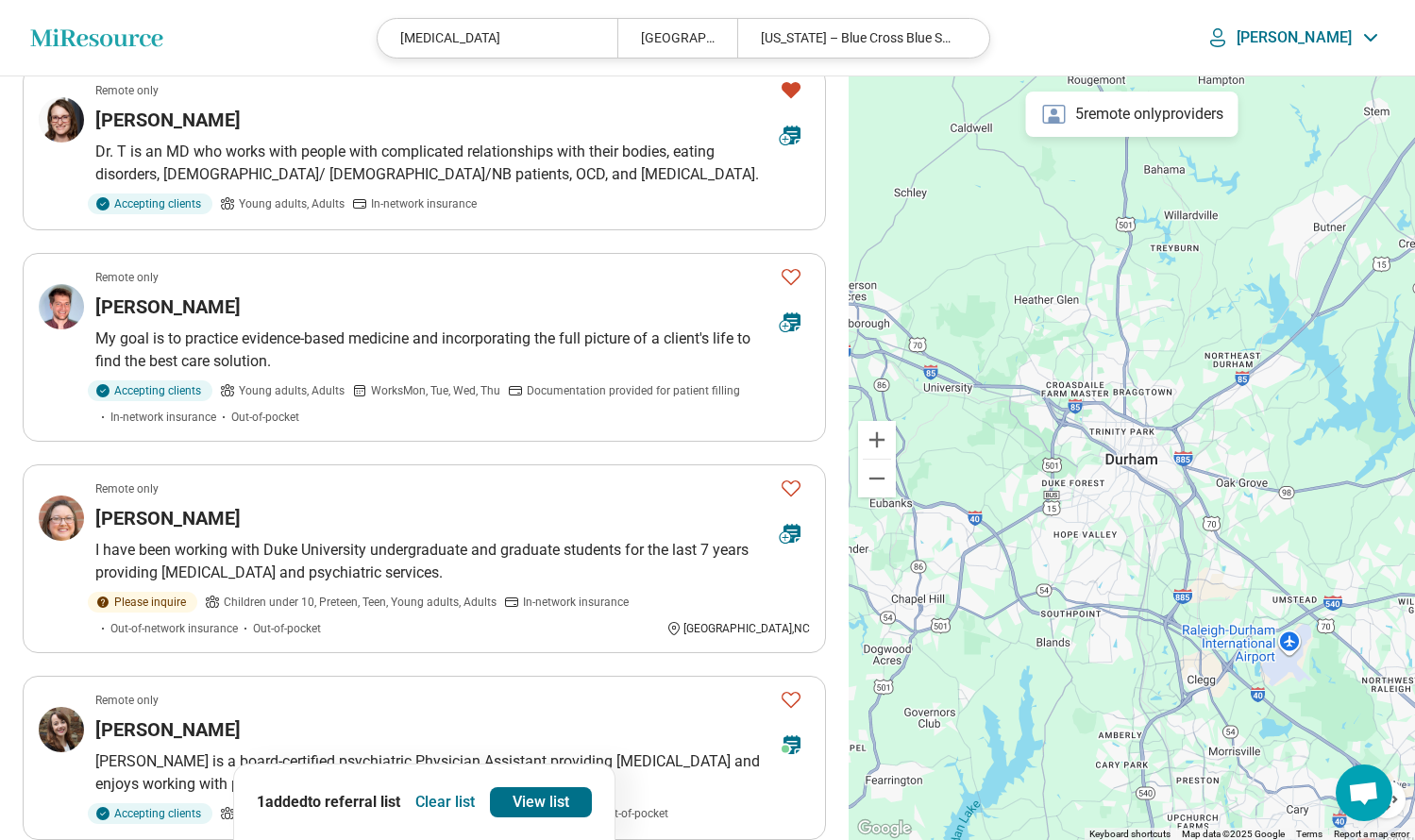
scroll to position [402, 0]
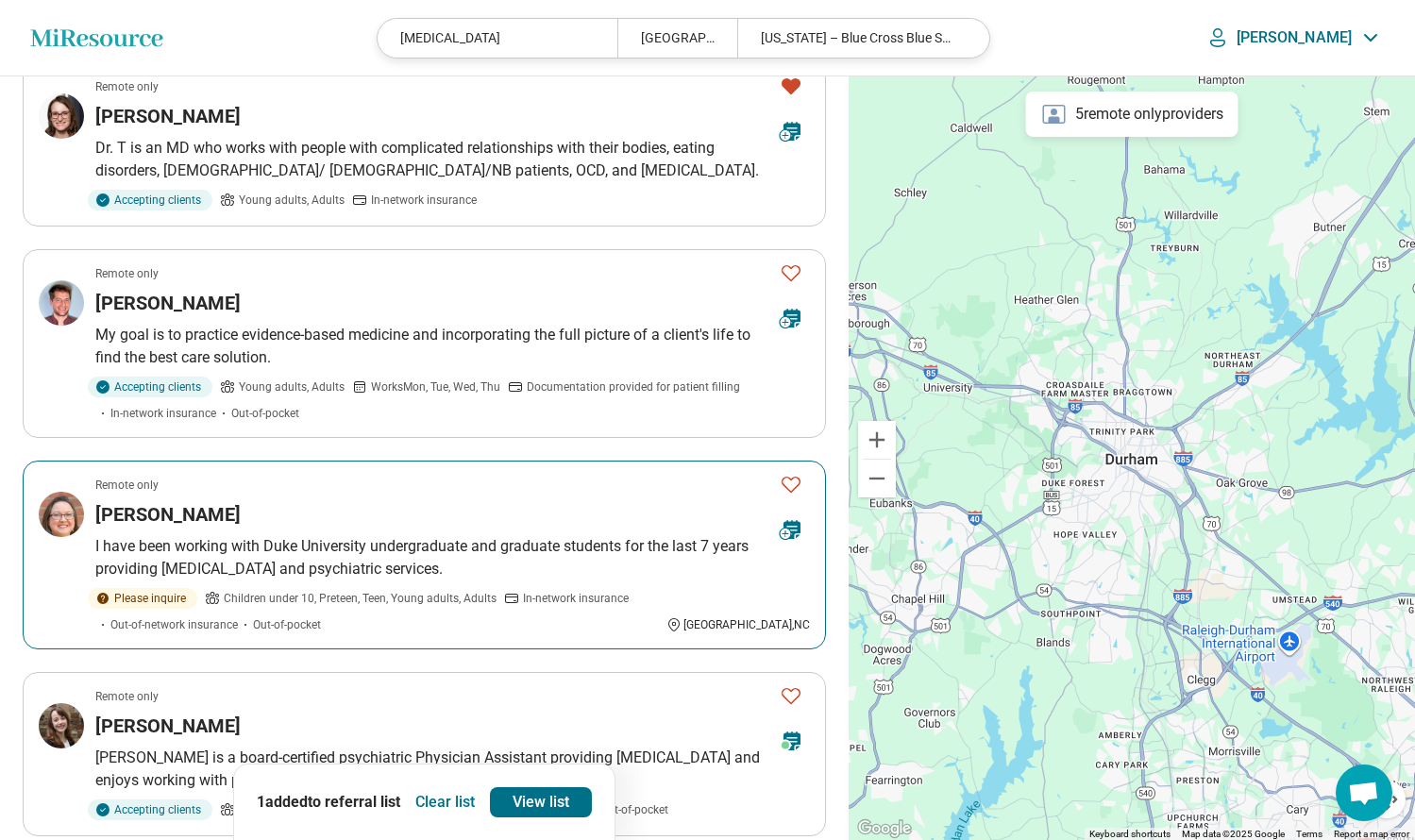
click at [791, 484] on icon "Favorite" at bounding box center [791, 484] width 23 height 23
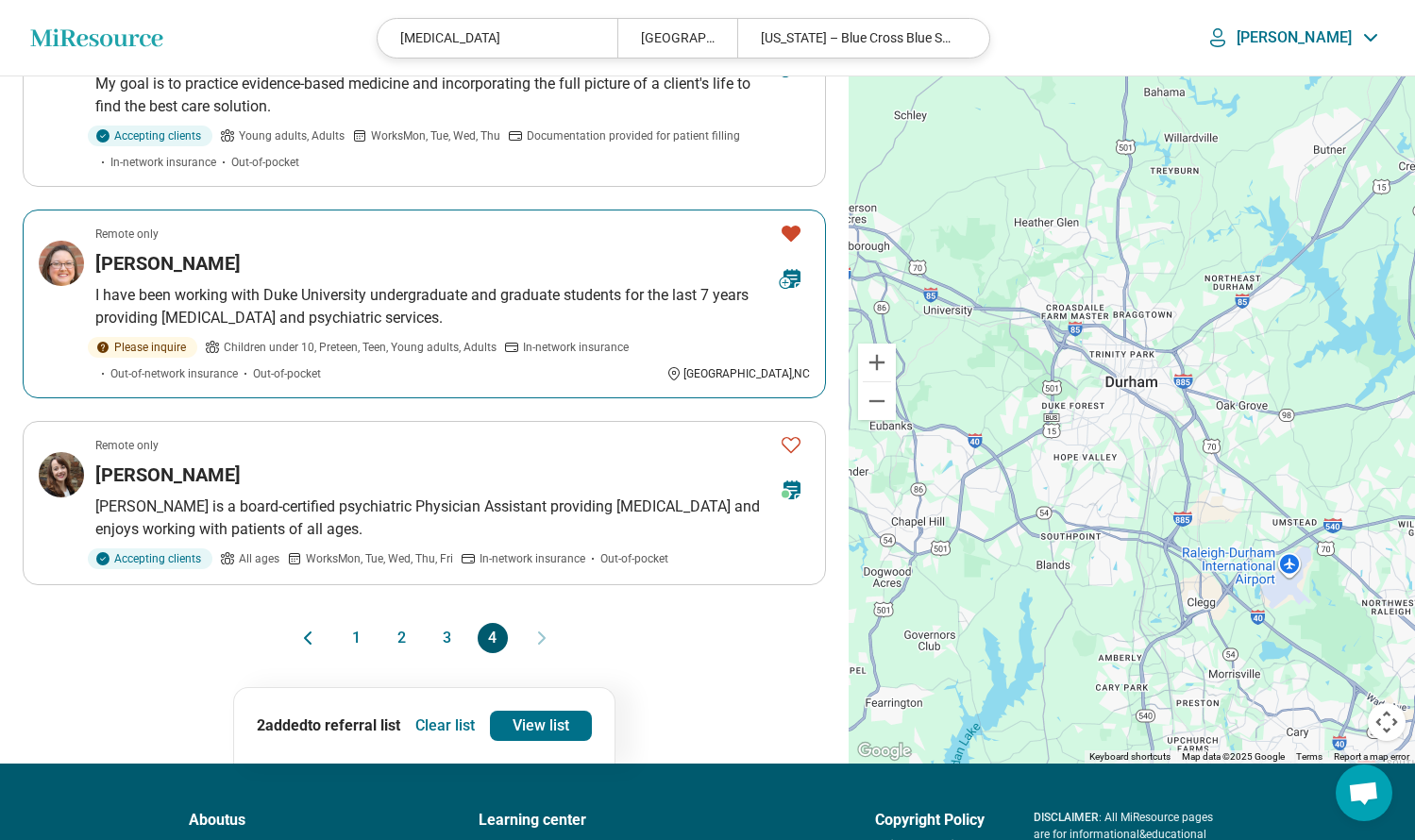
scroll to position [686, 0]
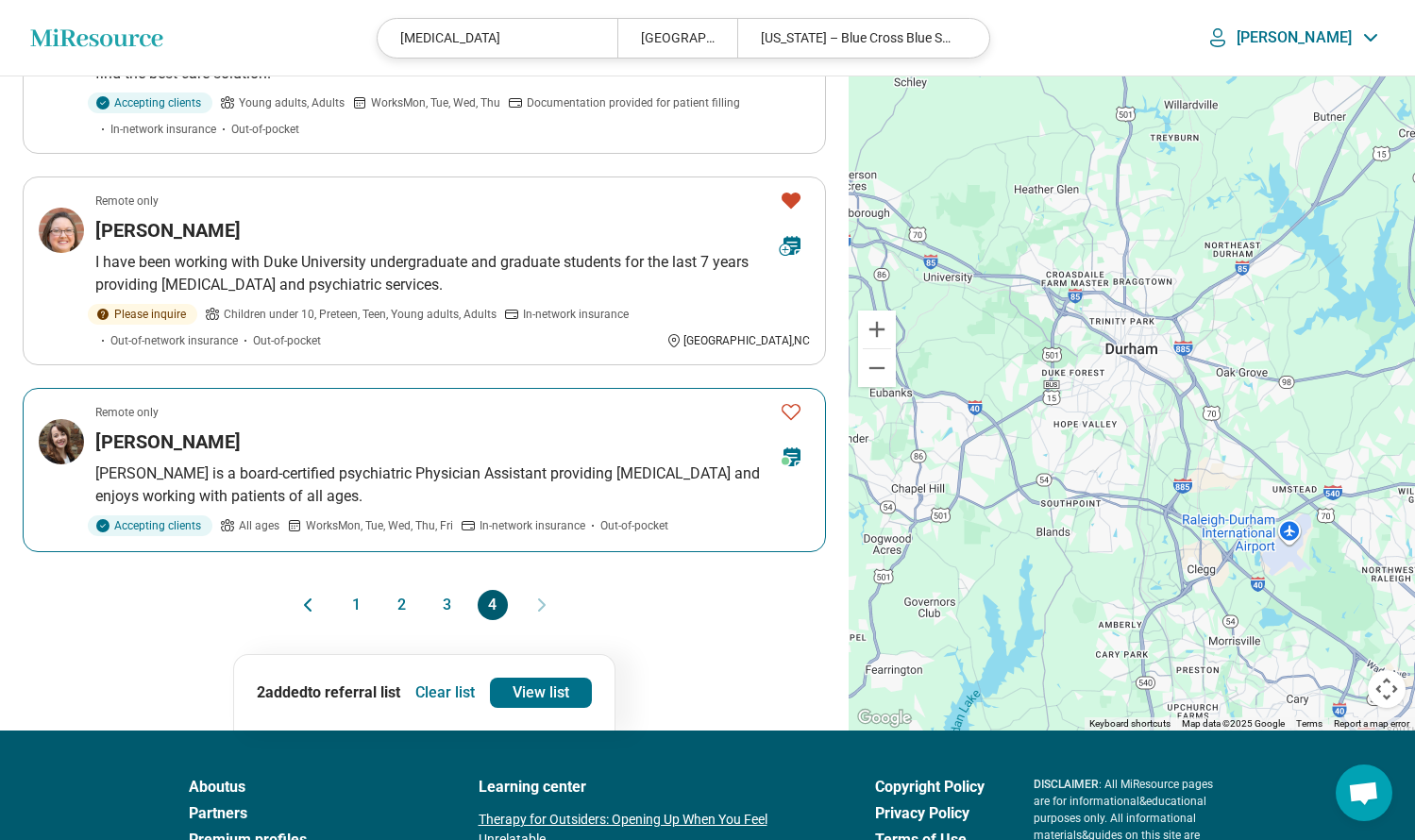
click at [251, 430] on div "[PERSON_NAME]" at bounding box center [430, 441] width 670 height 27
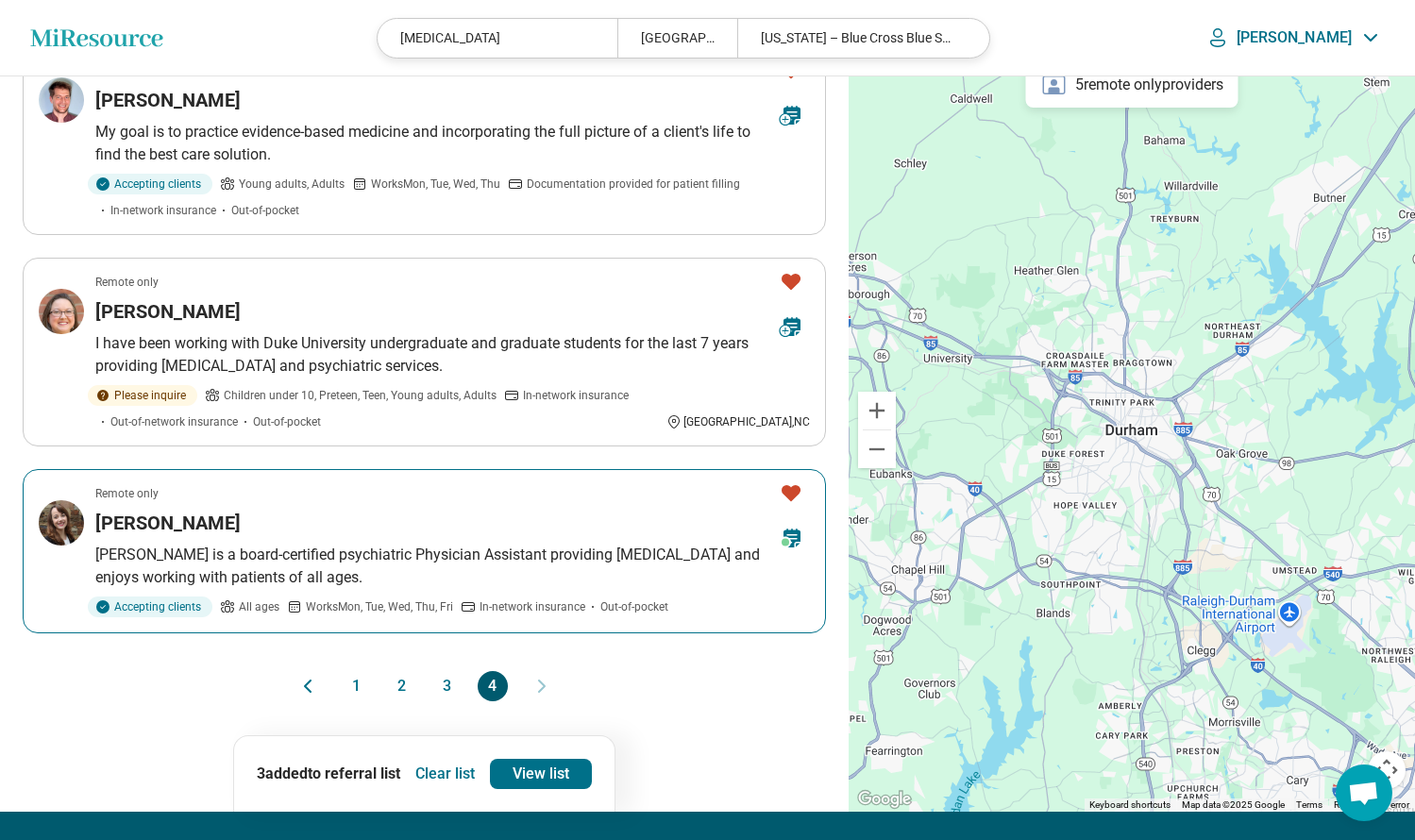
scroll to position [560, 0]
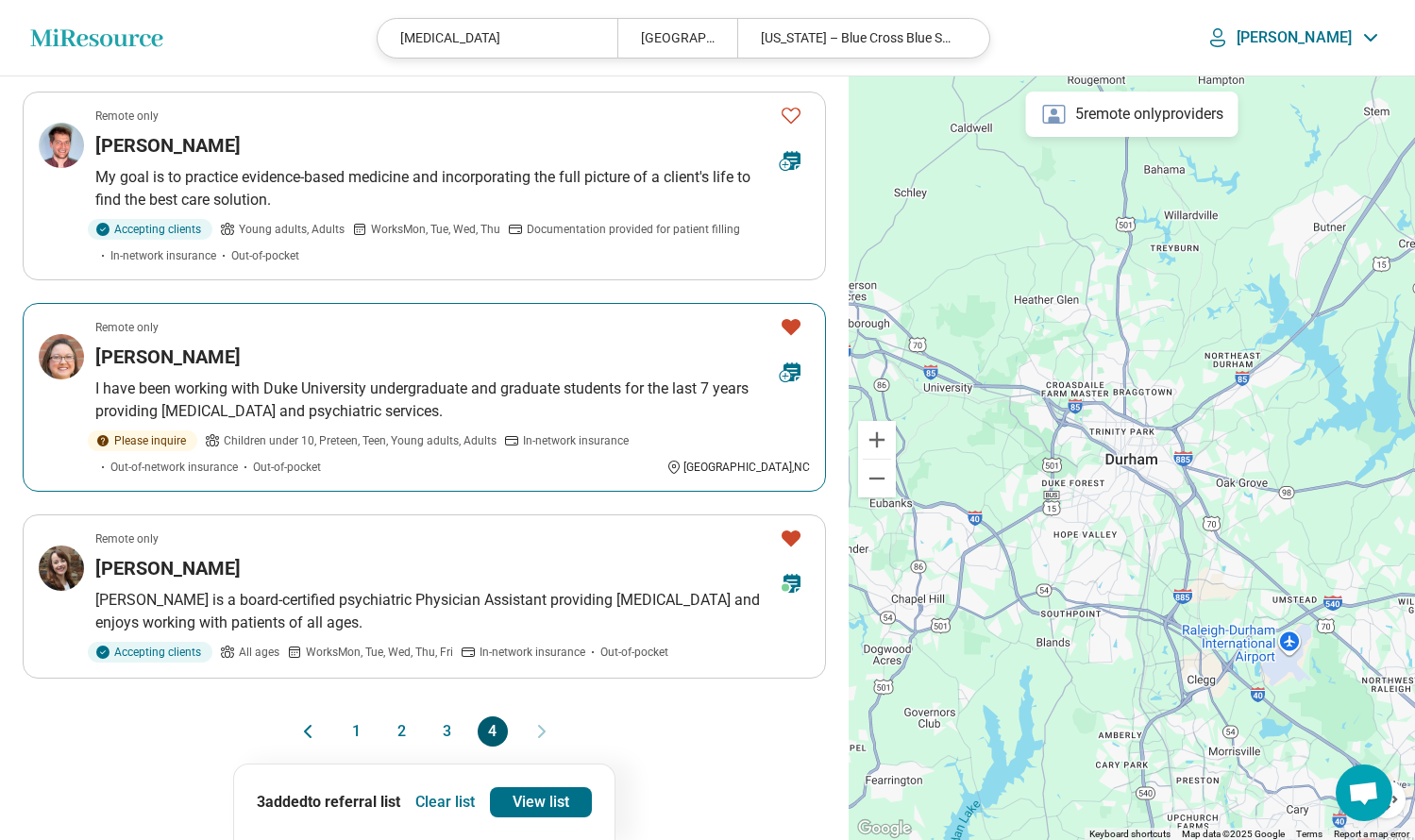
click at [238, 345] on div "Karen Miles" at bounding box center [430, 356] width 670 height 27
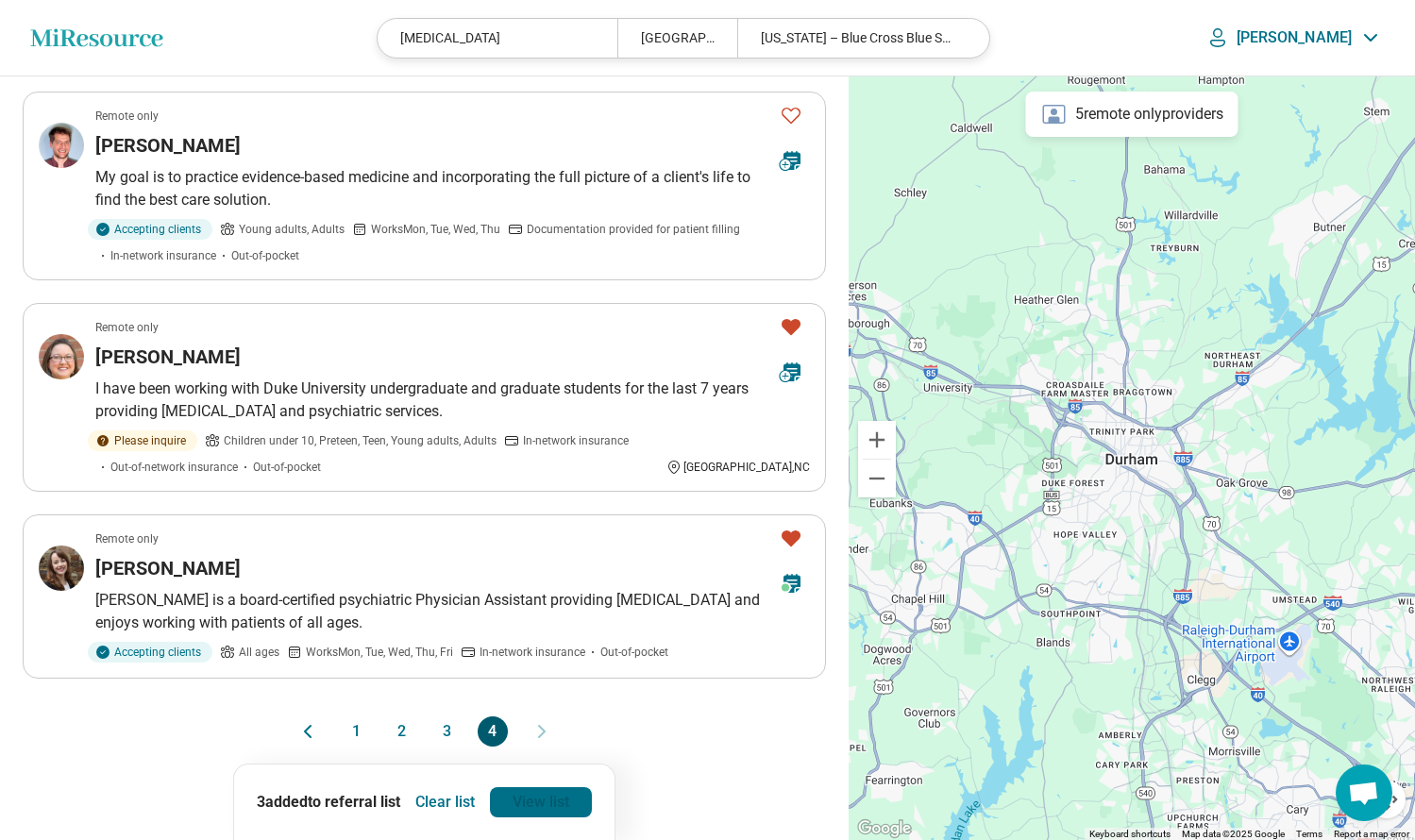
click at [553, 794] on link "View list" at bounding box center [542, 803] width 102 height 31
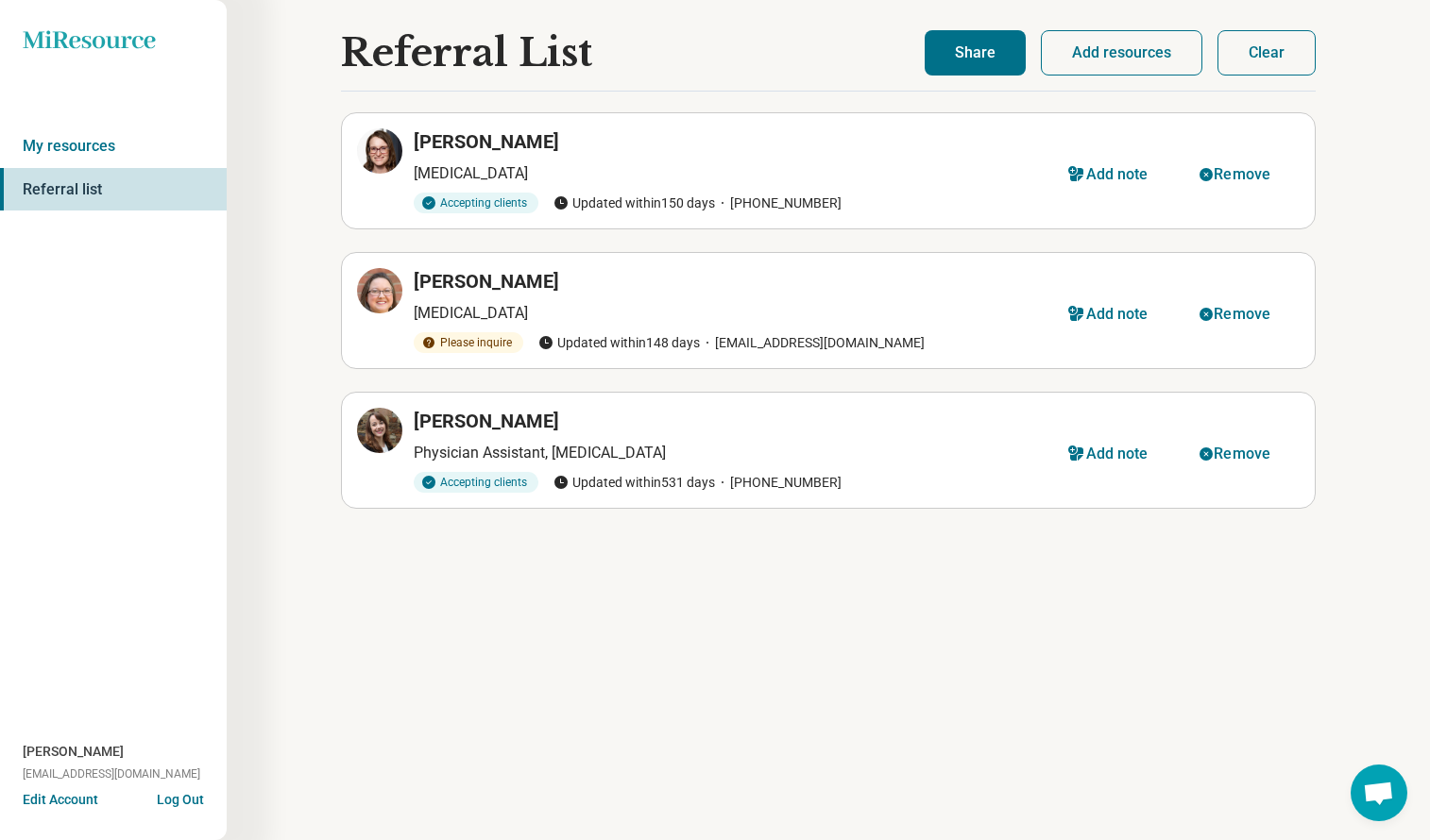
click at [973, 54] on button "Share" at bounding box center [975, 53] width 101 height 45
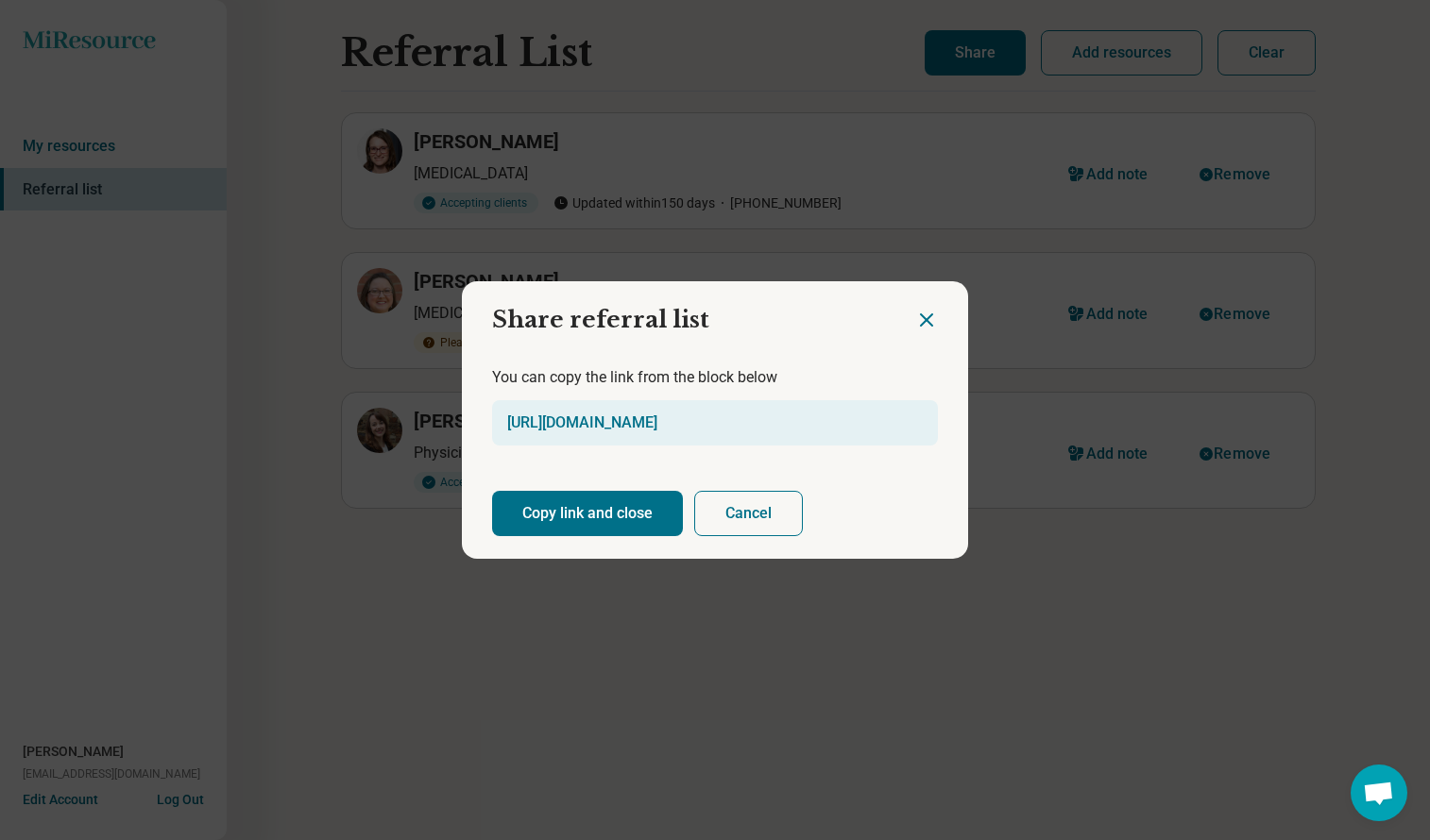
click at [603, 506] on button "Copy link and close" at bounding box center [588, 514] width 191 height 45
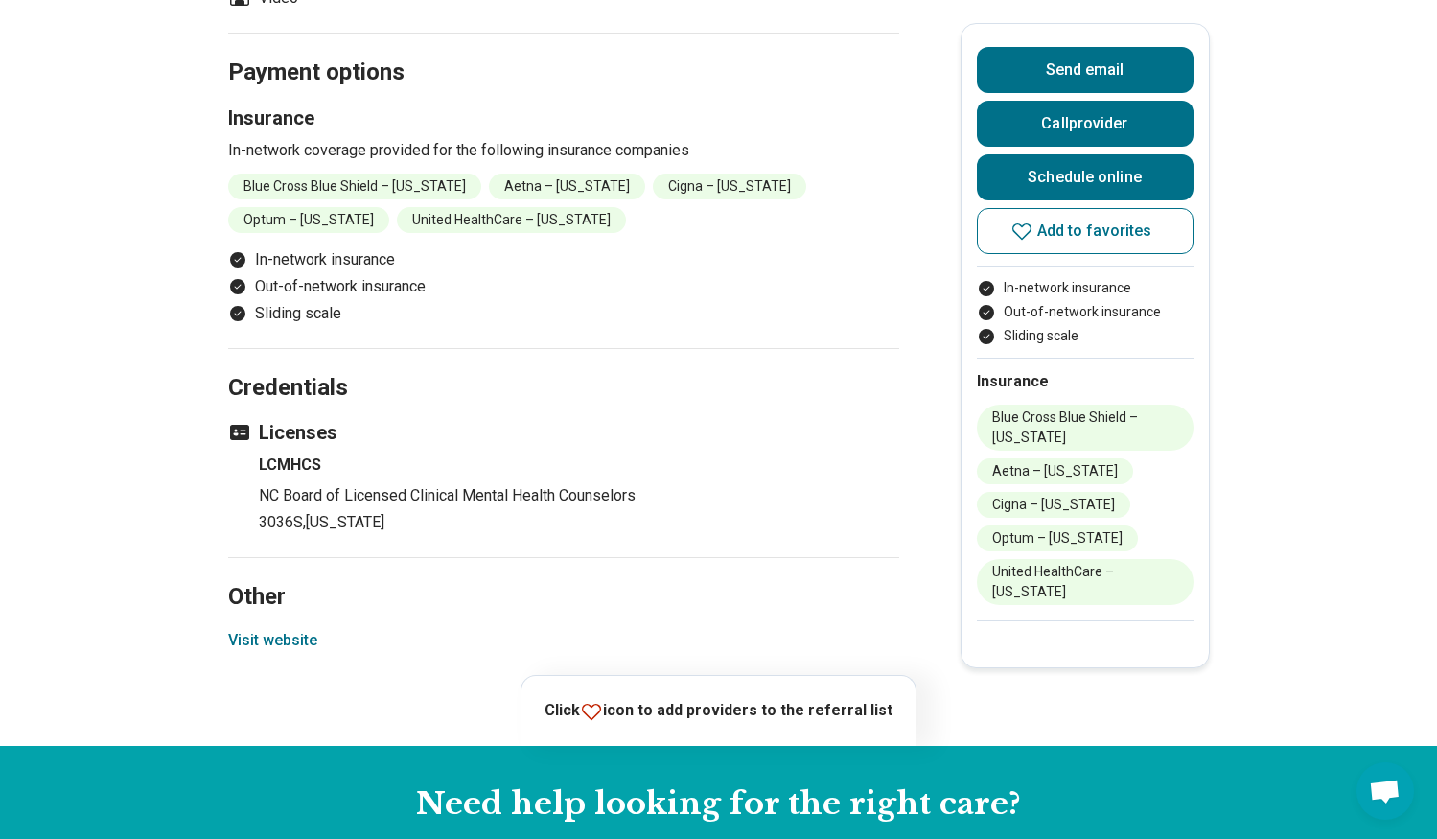
scroll to position [1473, 0]
click at [289, 628] on button "Visit website" at bounding box center [272, 639] width 89 height 23
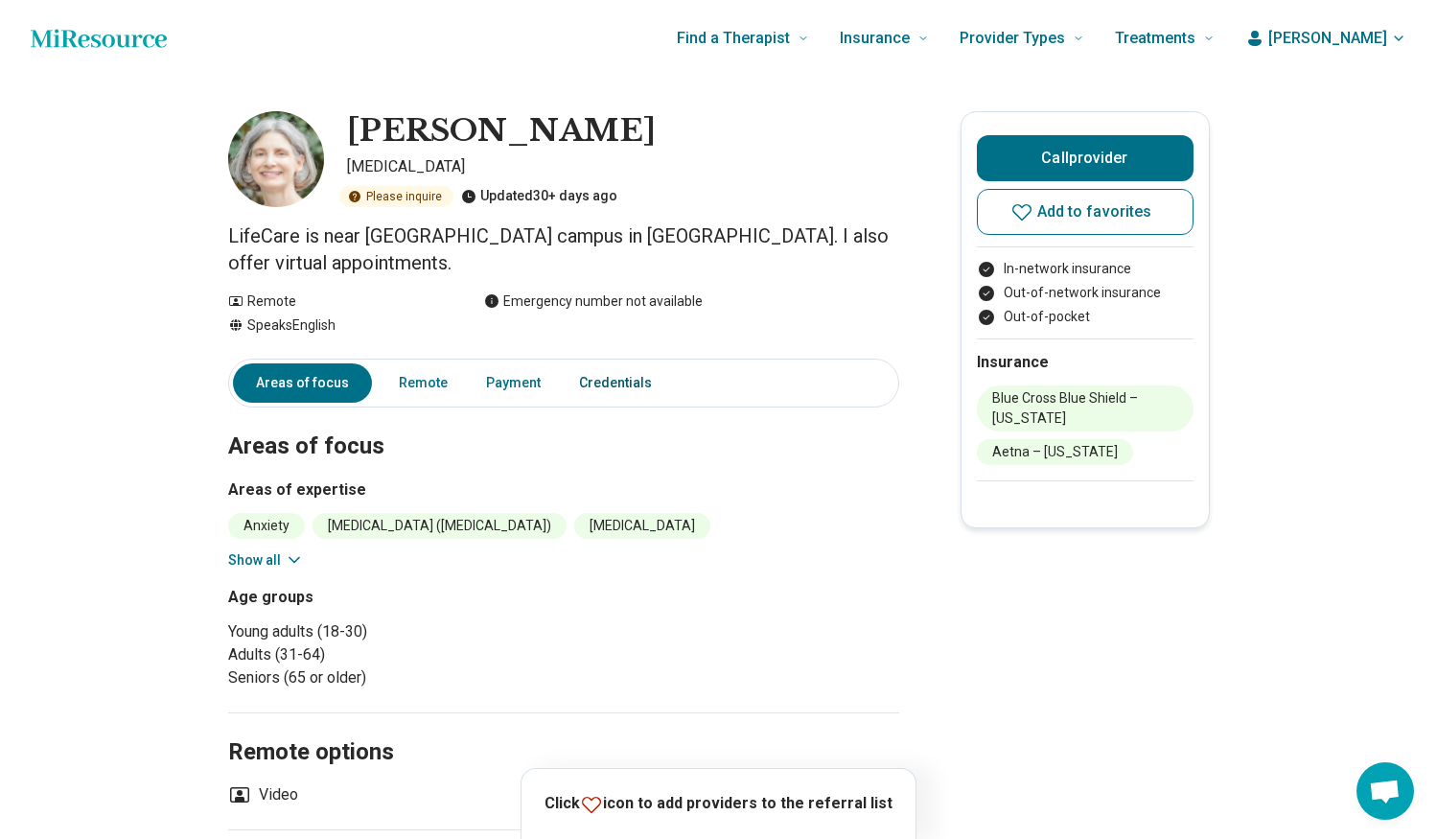
scroll to position [0, 3]
click at [1072, 159] on button "Call provider" at bounding box center [1085, 158] width 217 height 46
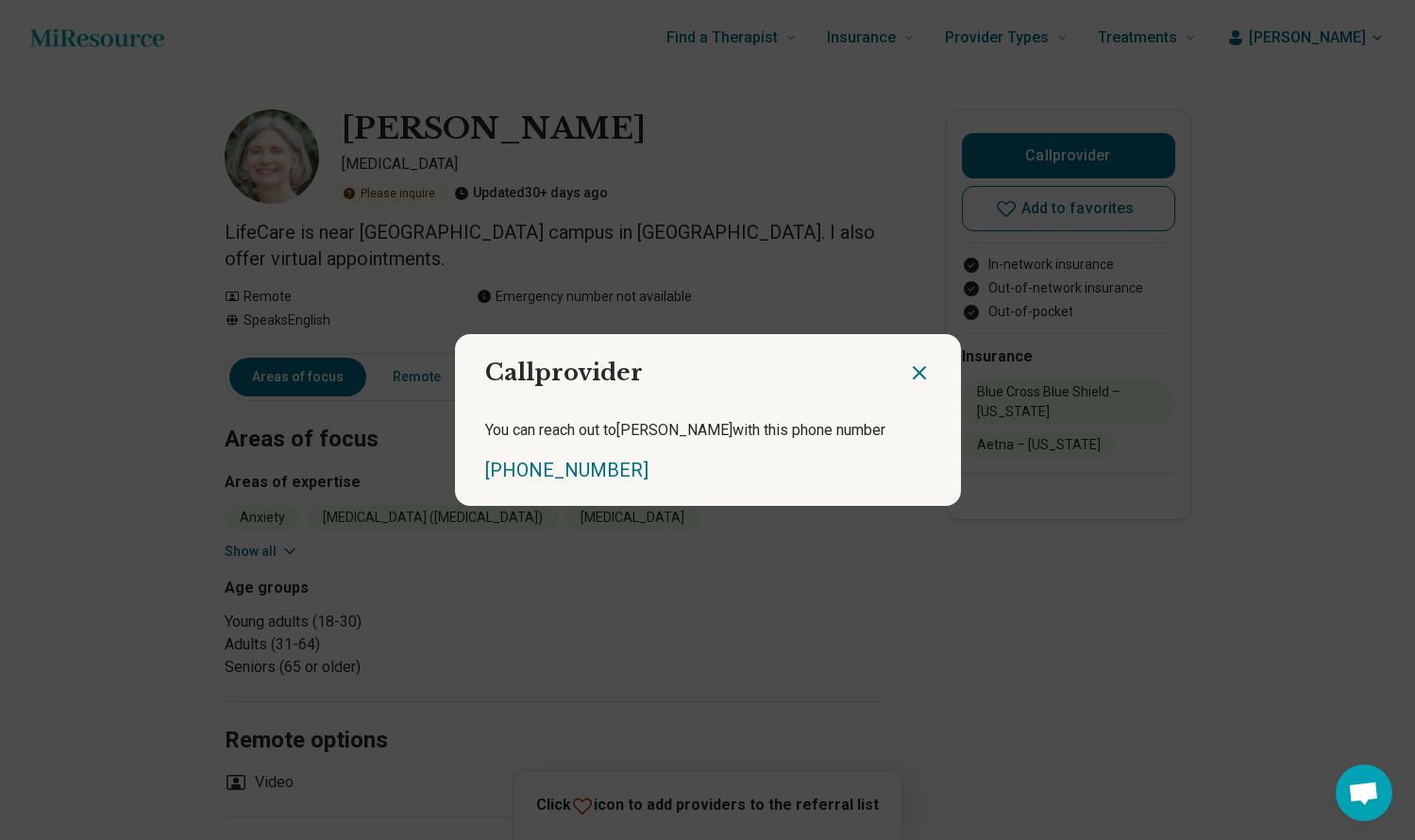
click at [918, 373] on icon "Close dialog" at bounding box center [919, 372] width 23 height 23
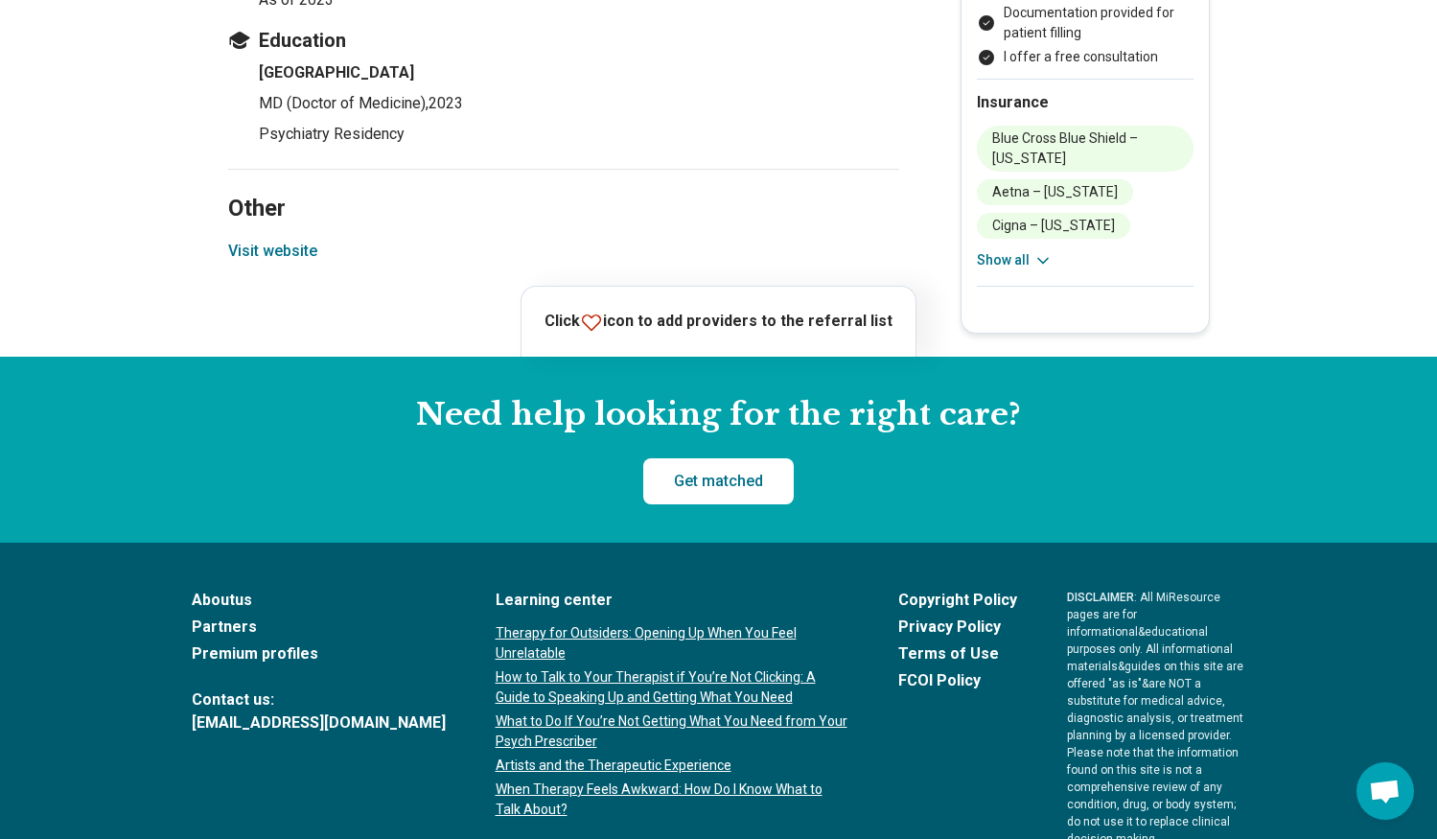
scroll to position [2264, 1]
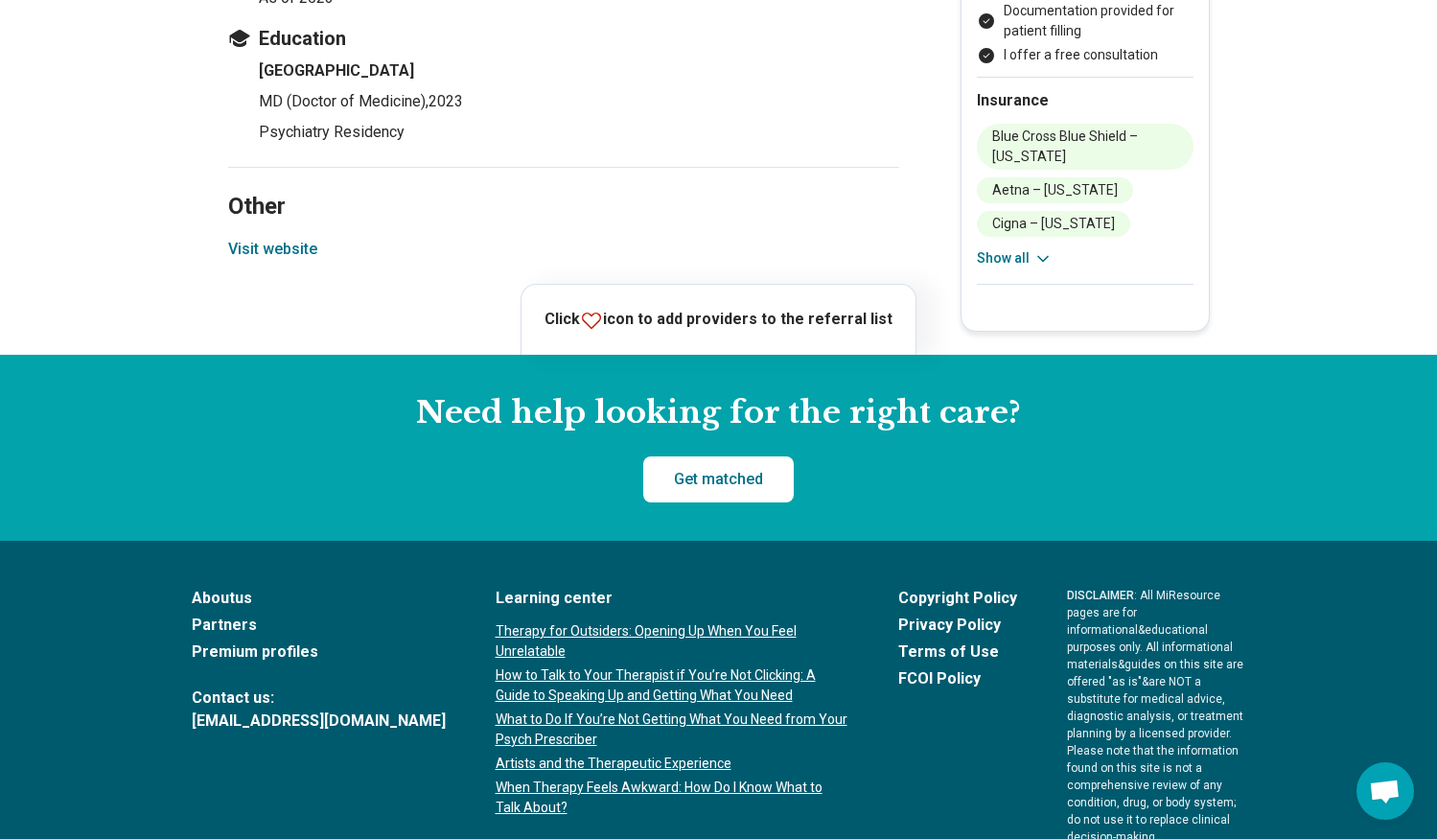
click at [302, 246] on button "Visit website" at bounding box center [272, 249] width 89 height 23
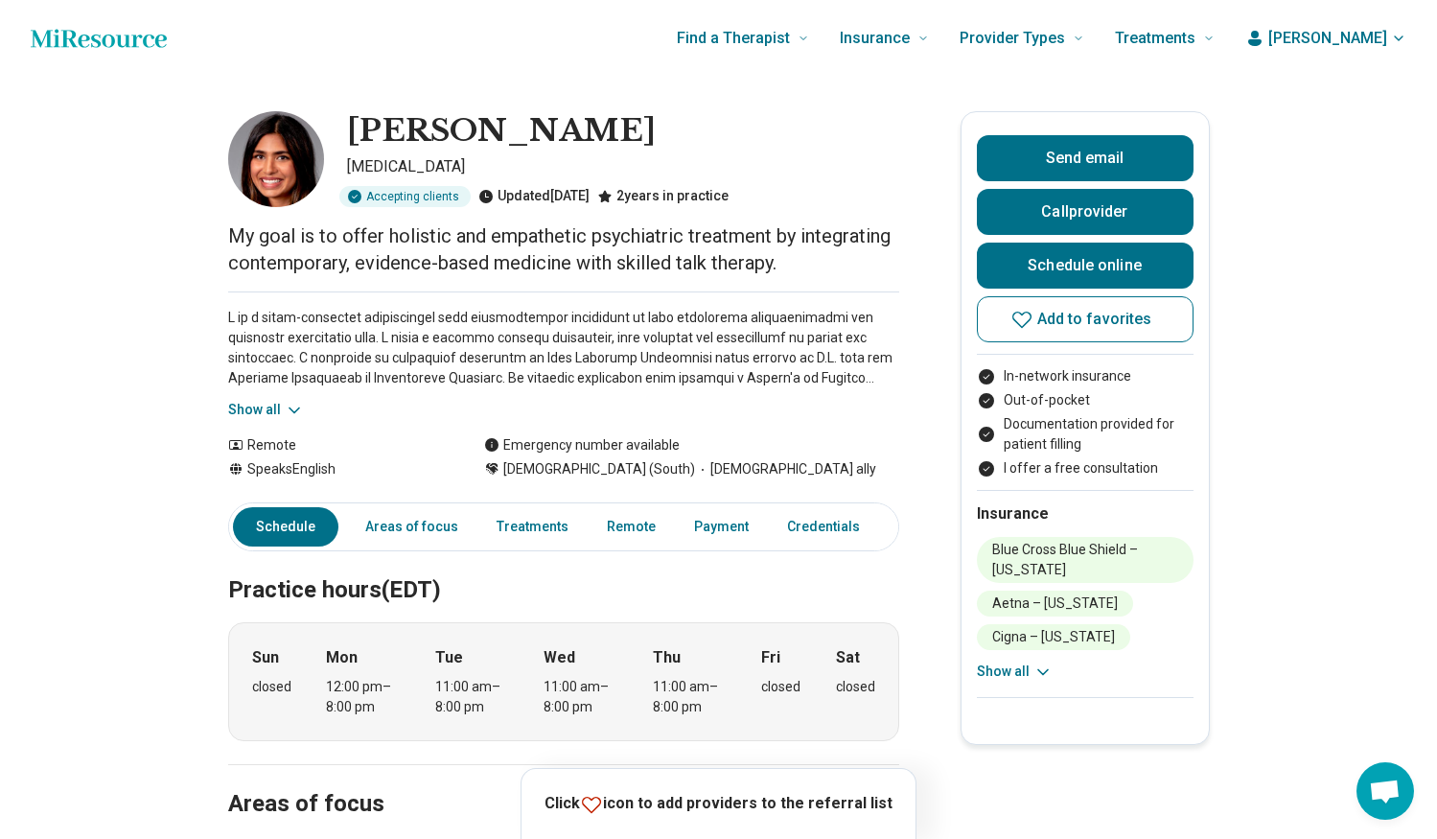
scroll to position [0, 0]
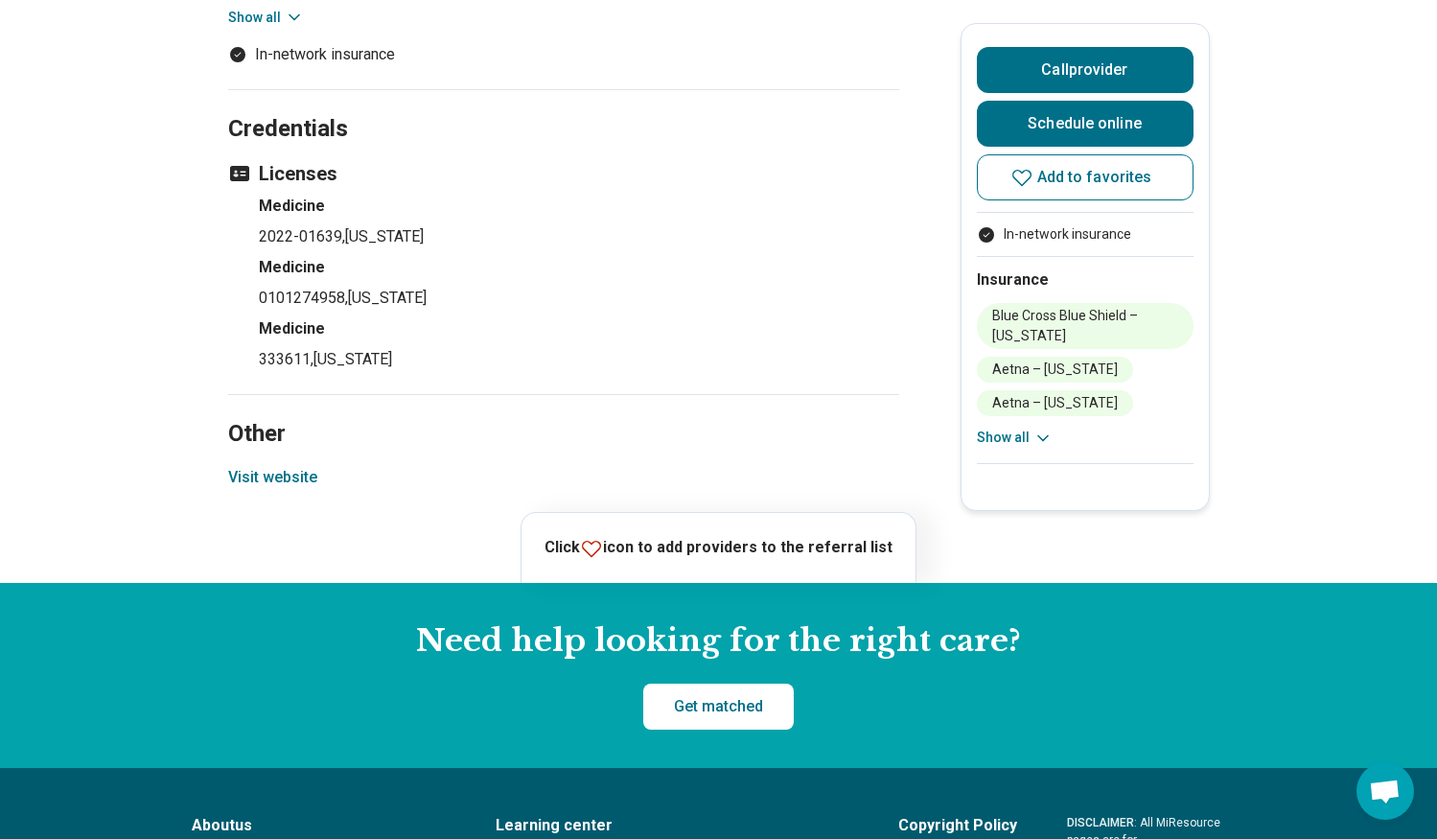
scroll to position [1168, 0]
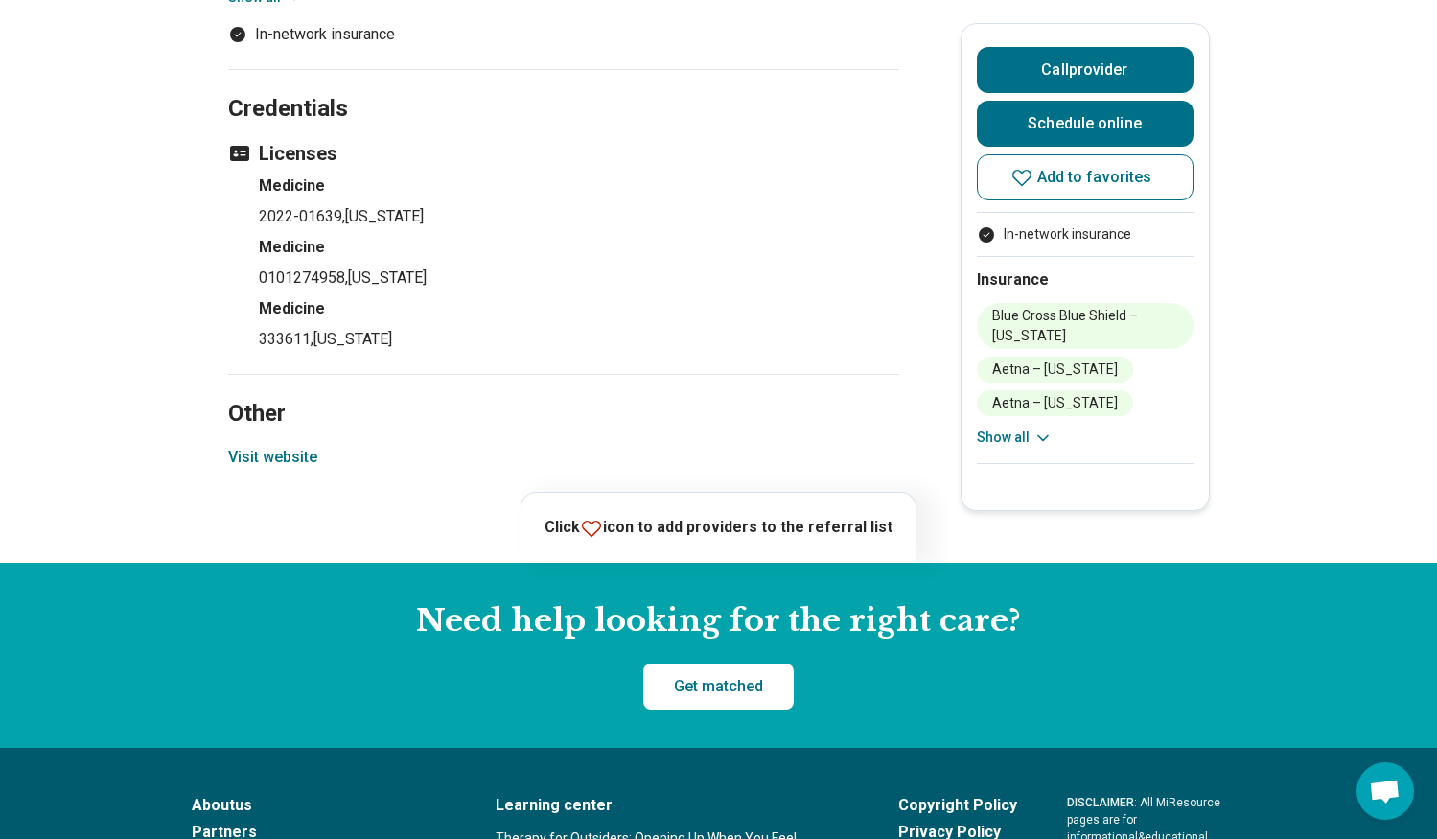
click at [293, 446] on button "Visit website" at bounding box center [272, 457] width 89 height 23
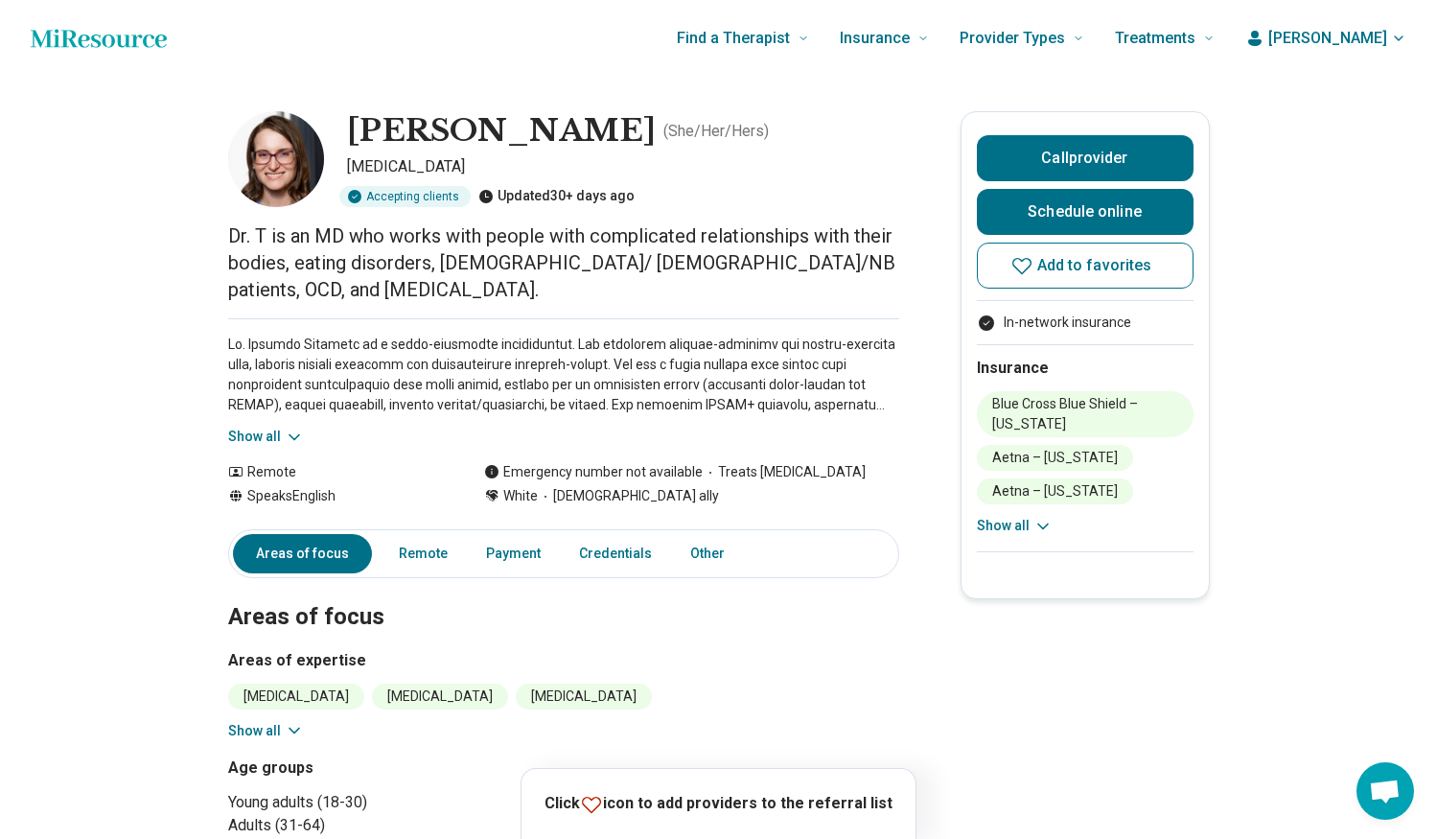
scroll to position [0, 0]
click at [1029, 266] on icon at bounding box center [1022, 265] width 23 height 23
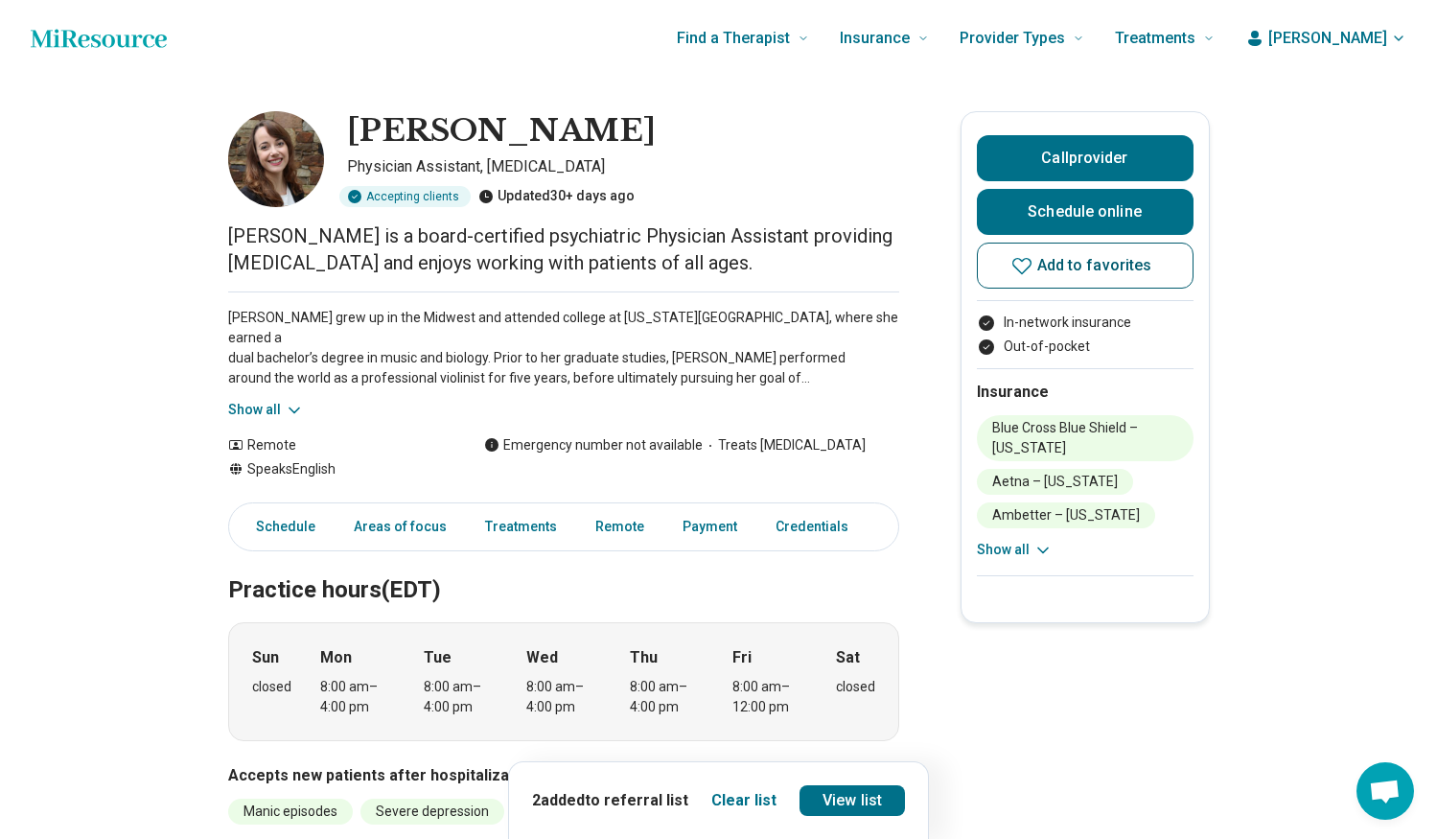
click at [1027, 268] on icon at bounding box center [1022, 265] width 23 height 23
